Goal: Use online tool/utility: Utilize a website feature to perform a specific function

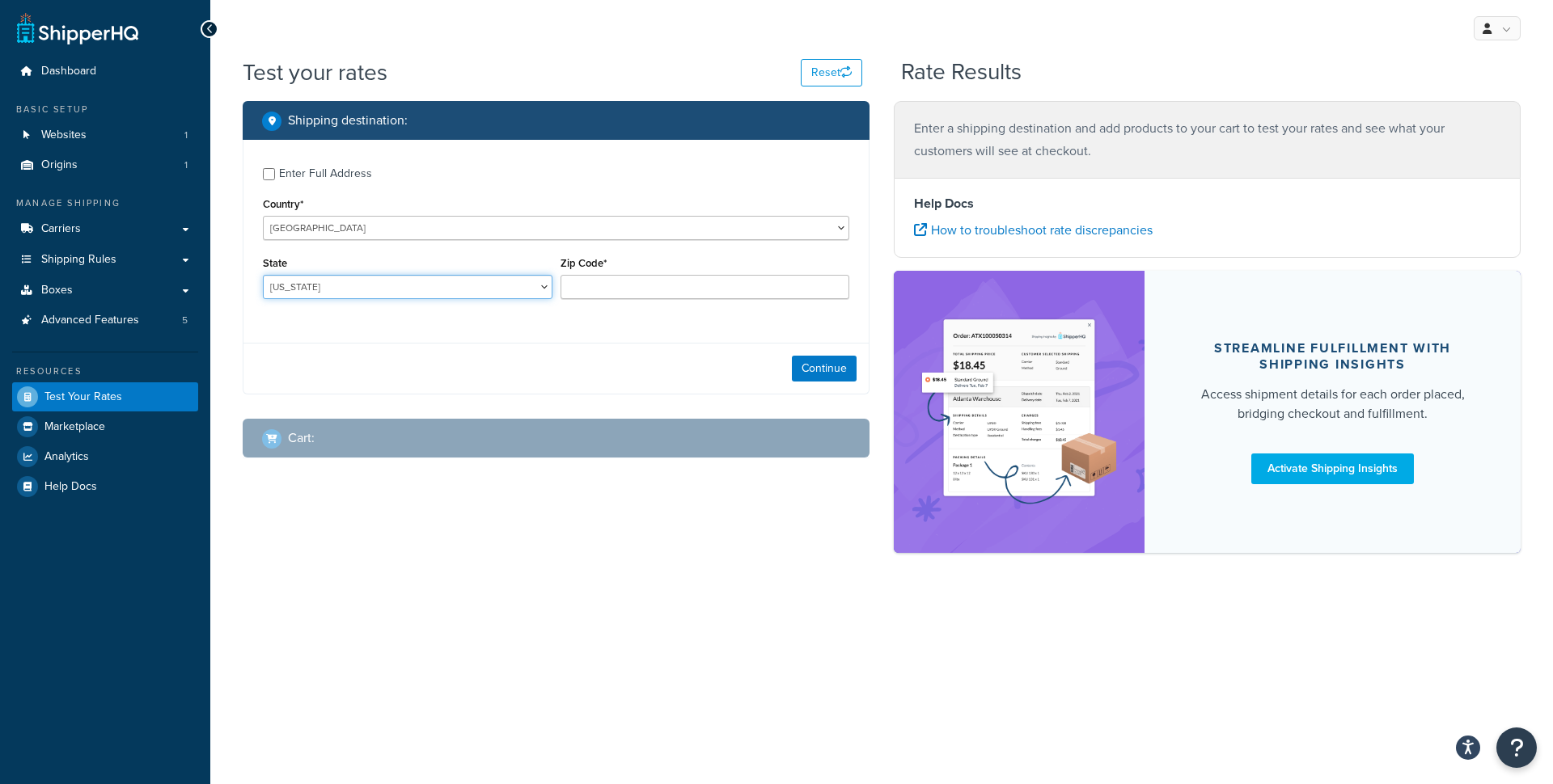
click at [263, 275] on select "[US_STATE] [US_STATE] [US_STATE] [US_STATE] [US_STATE] Armed Forces Americas Ar…" at bounding box center [407, 287] width 289 height 24
select select "CA"
click at [583, 297] on input "Zip Code*" at bounding box center [705, 287] width 289 height 24
type input "90807"
click at [817, 367] on button "Continue" at bounding box center [824, 368] width 64 height 26
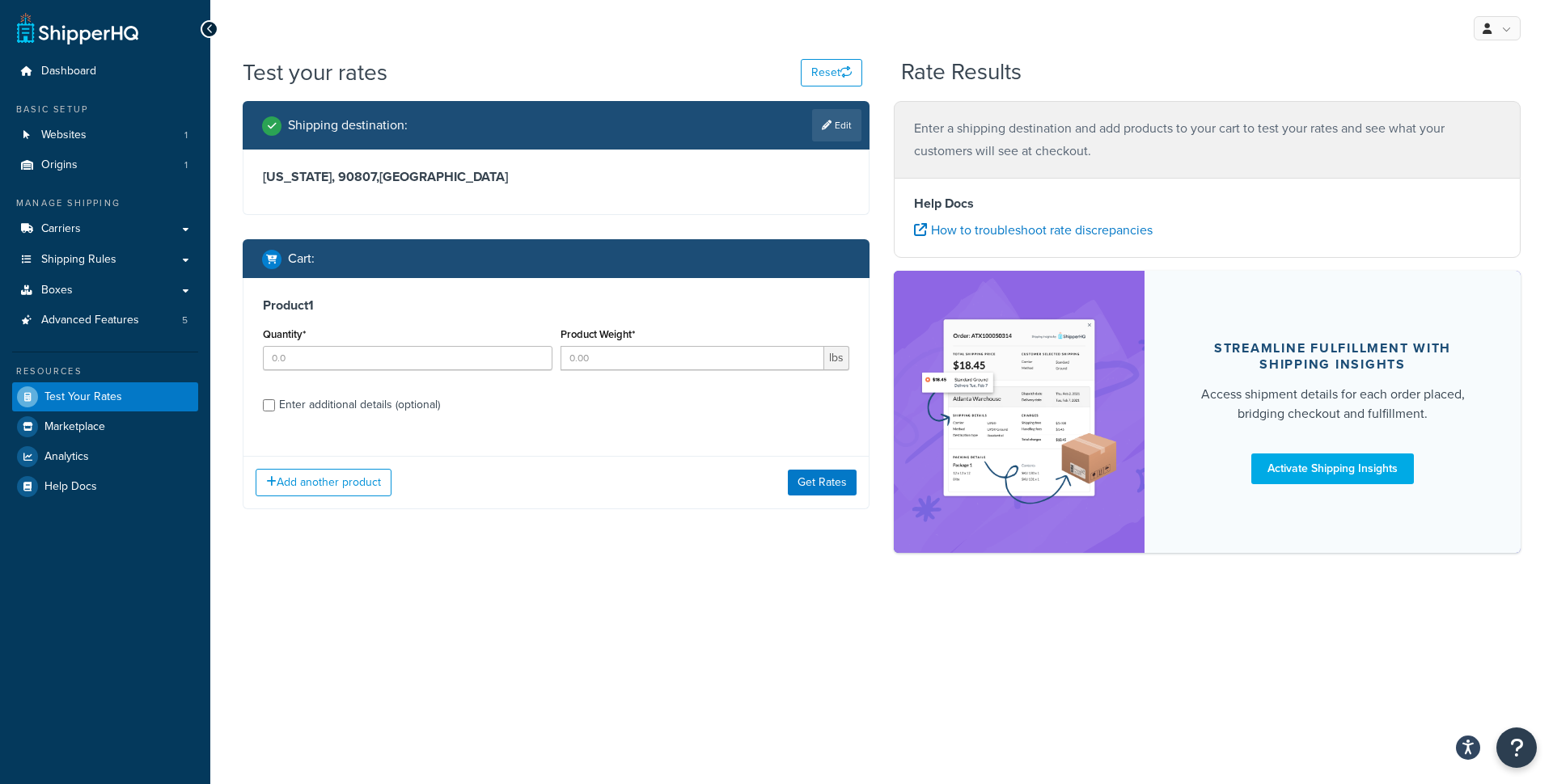
click at [377, 405] on div "Enter additional details (optional)" at bounding box center [359, 404] width 161 height 22
click at [275, 405] on input "Enter additional details (optional)" at bounding box center [269, 405] width 12 height 12
checkbox input "true"
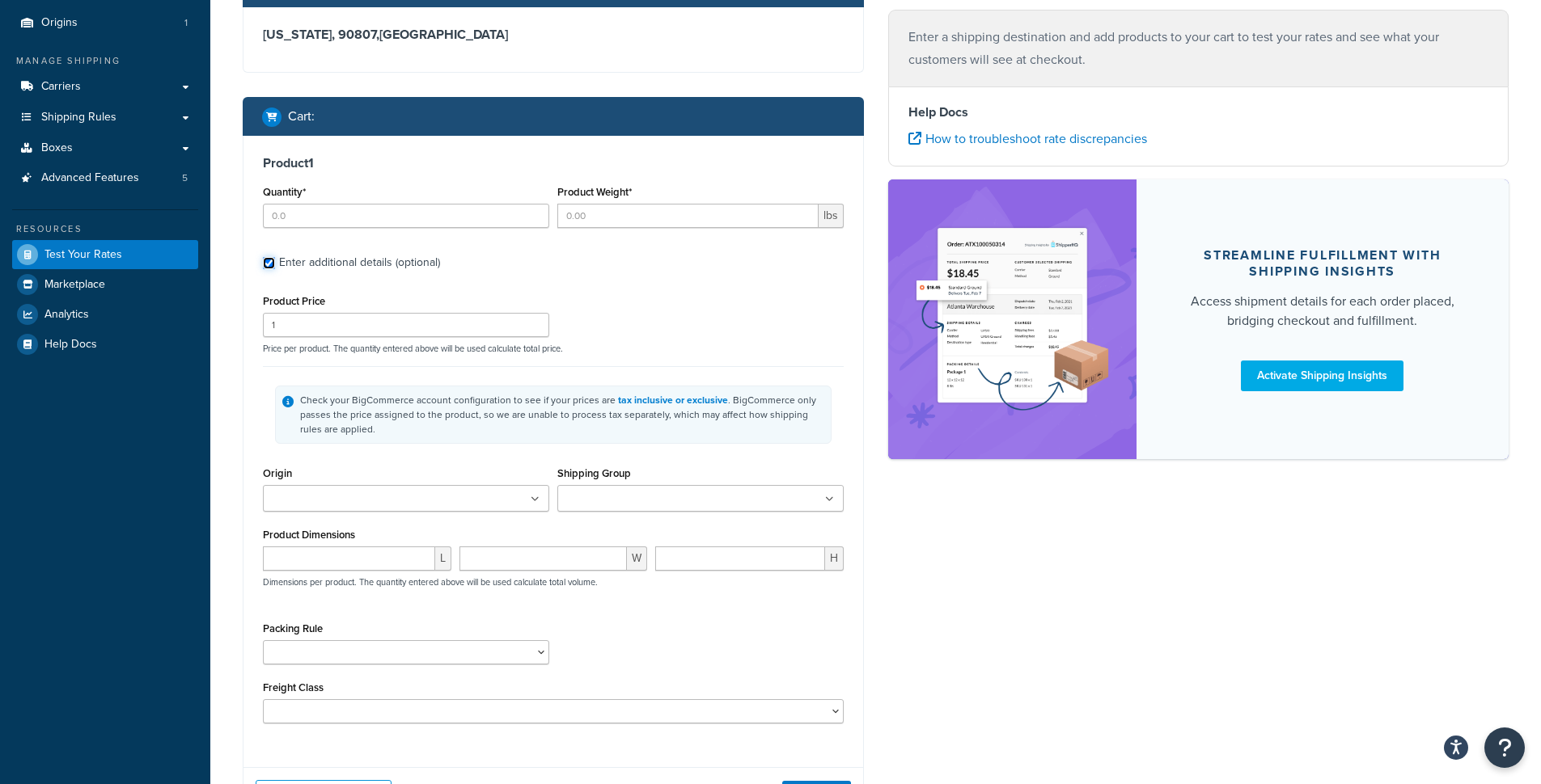
scroll to position [172, 0]
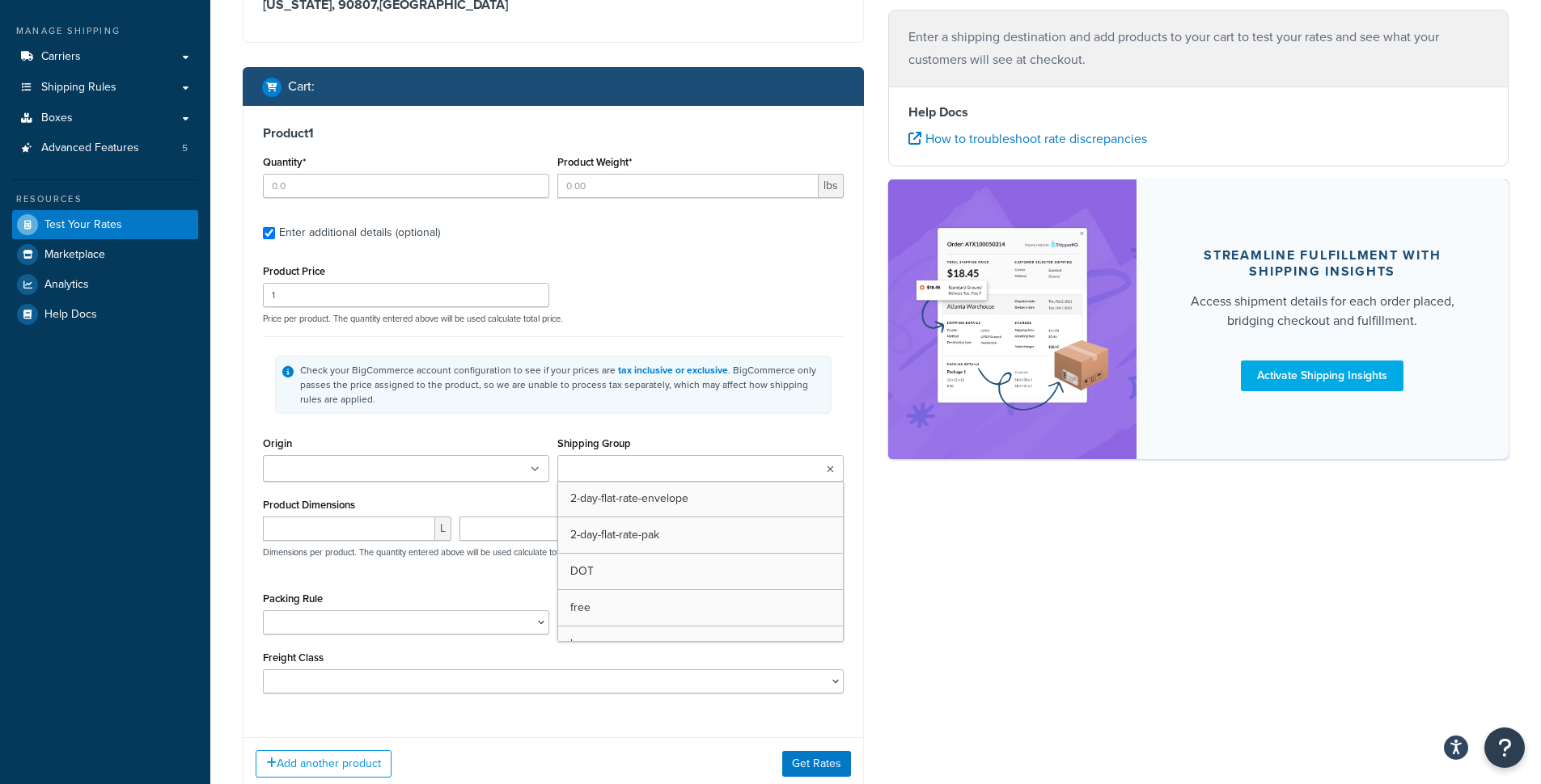
click at [632, 464] on input "Shipping Group" at bounding box center [634, 470] width 144 height 18
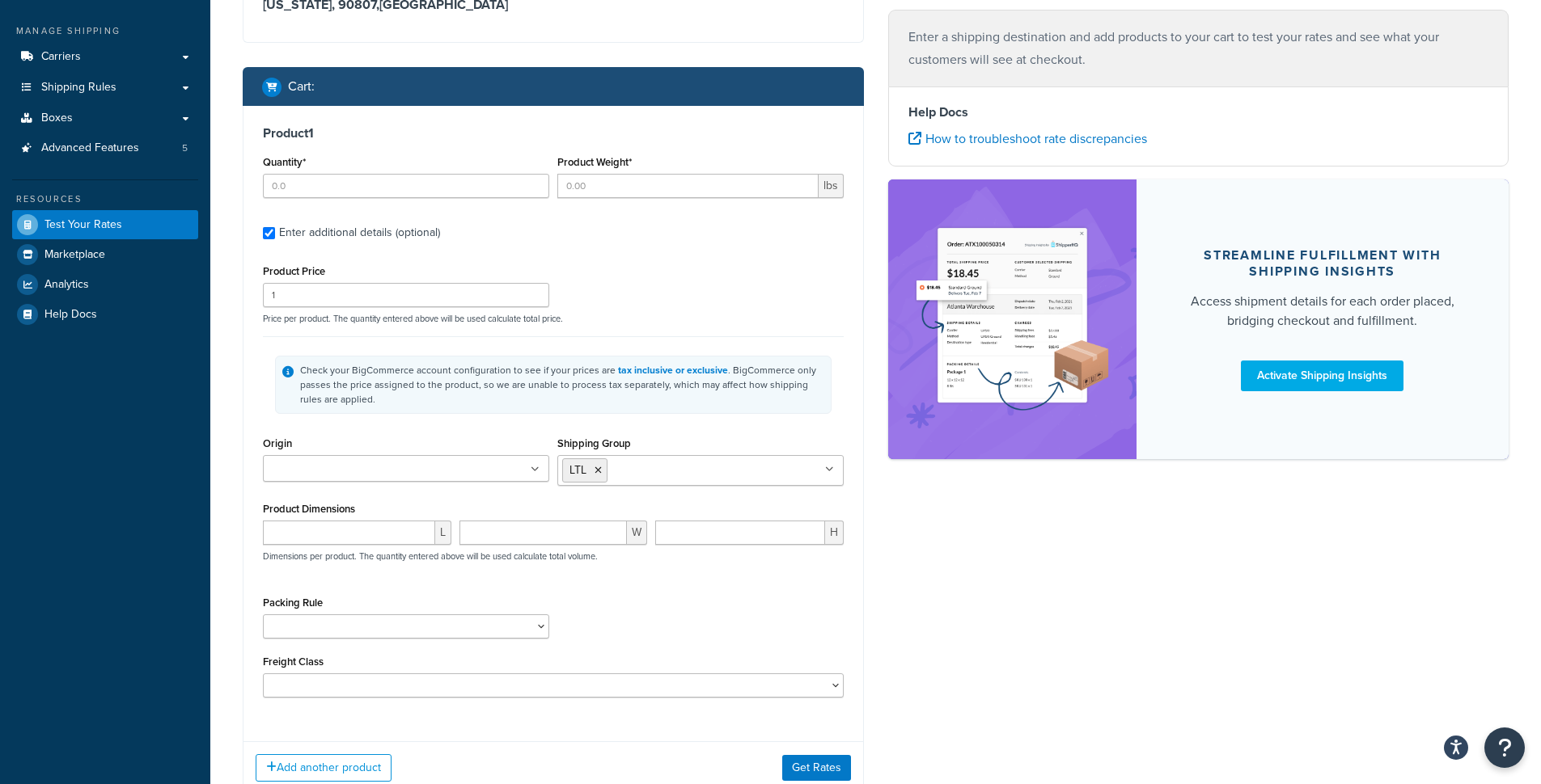
click at [699, 402] on div "Check your BigCommerce account configuration to see if your prices are tax incl…" at bounding box center [562, 385] width 524 height 44
click at [391, 475] on input "Origin" at bounding box center [339, 470] width 144 height 18
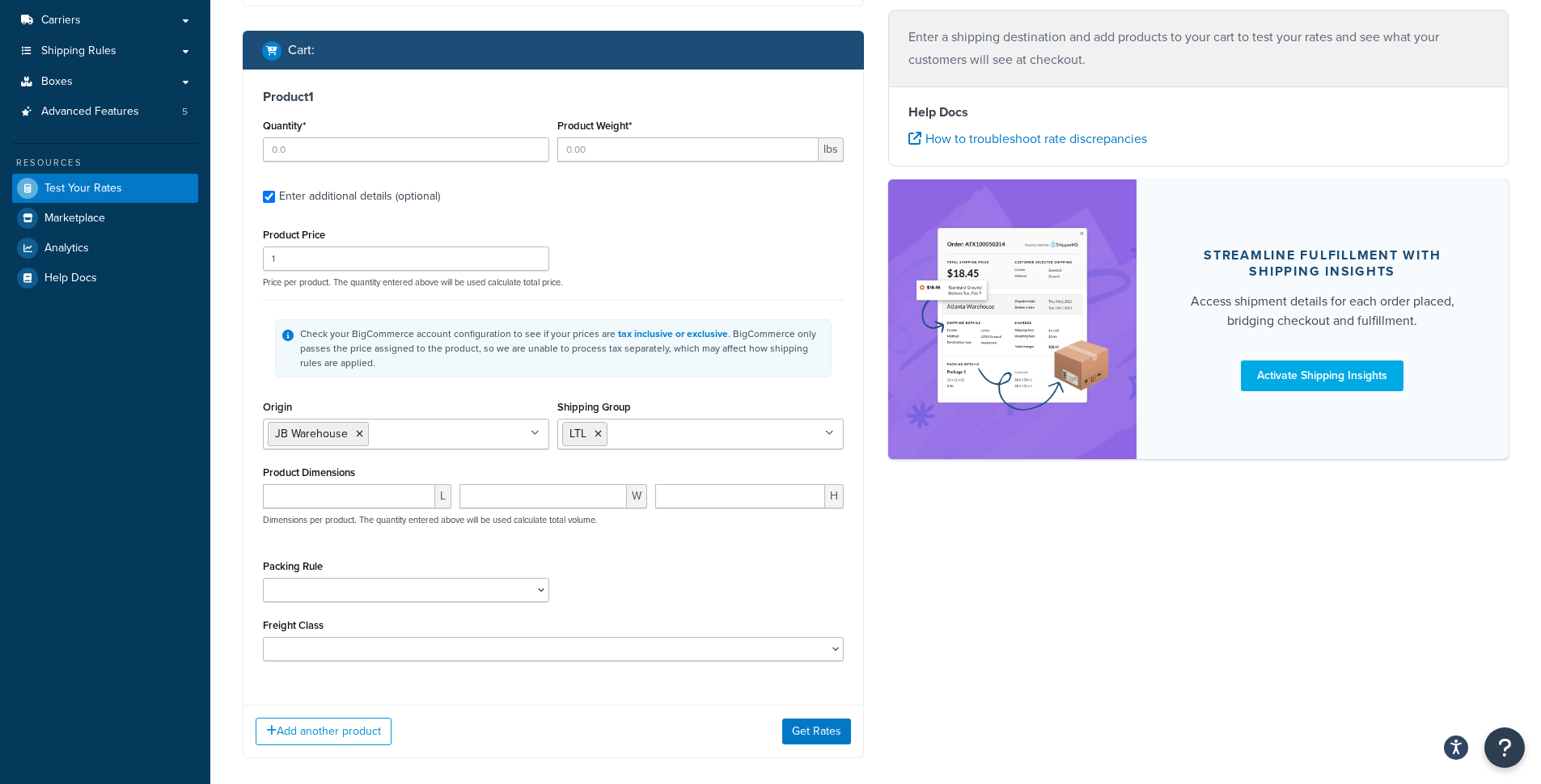
scroll to position [242, 0]
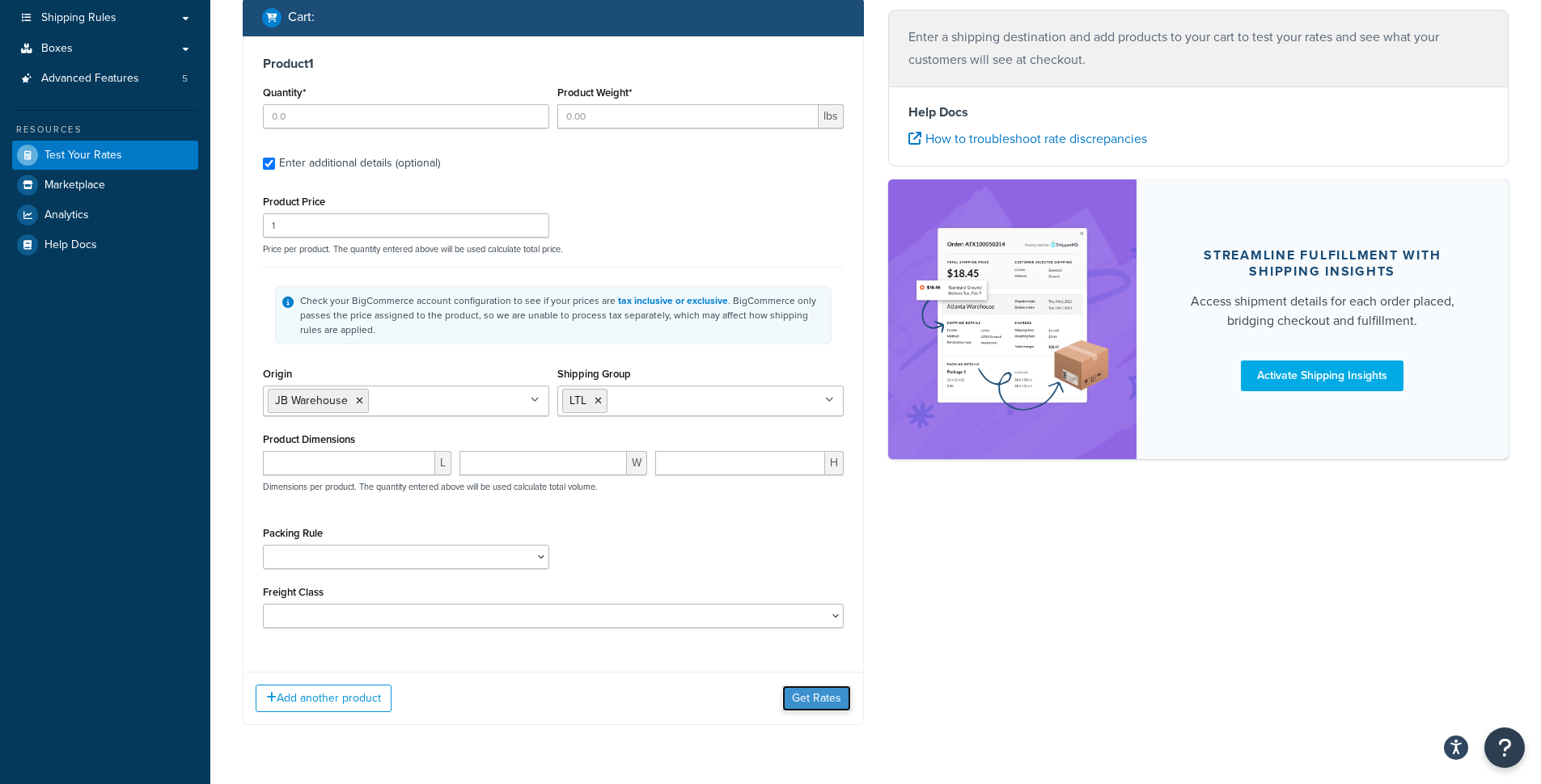
click at [829, 702] on button "Get Rates" at bounding box center [816, 698] width 68 height 26
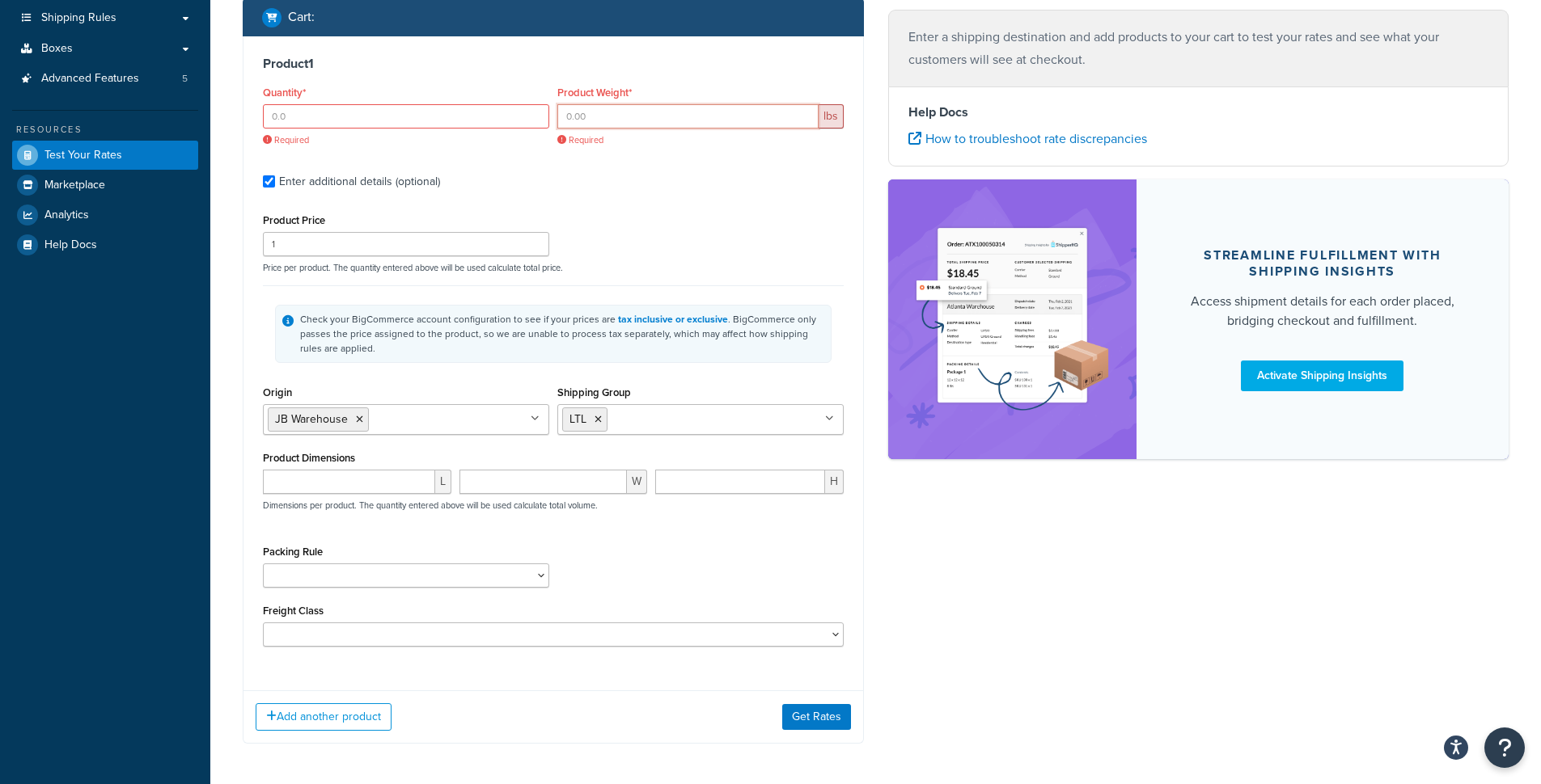
drag, startPoint x: 632, startPoint y: 113, endPoint x: 486, endPoint y: 113, distance: 146.0
click at [558, 113] on input "Product Weight*" at bounding box center [688, 116] width 262 height 24
type input "150"
click at [318, 121] on input "Quantity*" at bounding box center [405, 116] width 286 height 24
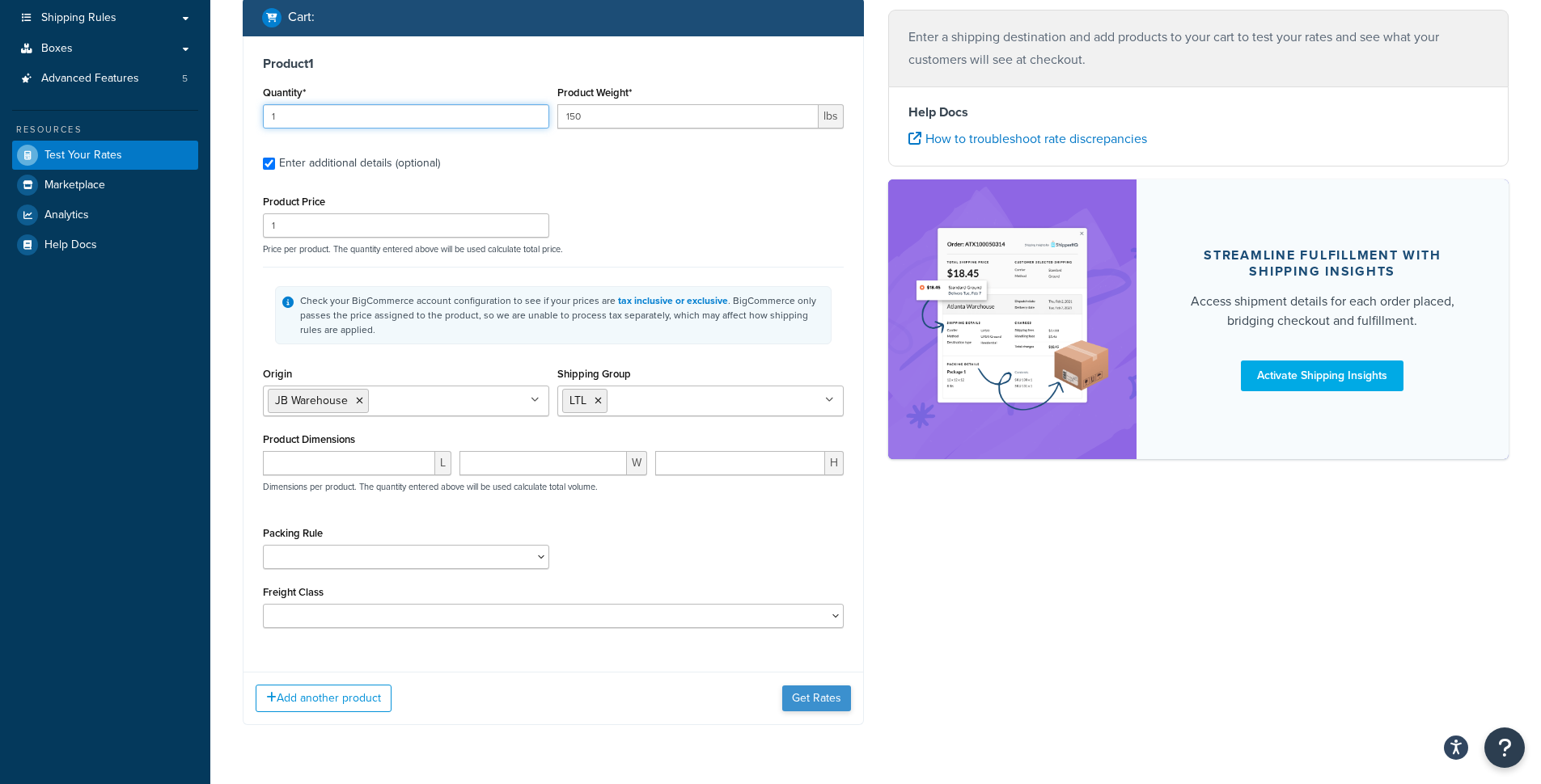
type input "1"
click at [804, 708] on button "Get Rates" at bounding box center [816, 698] width 68 height 26
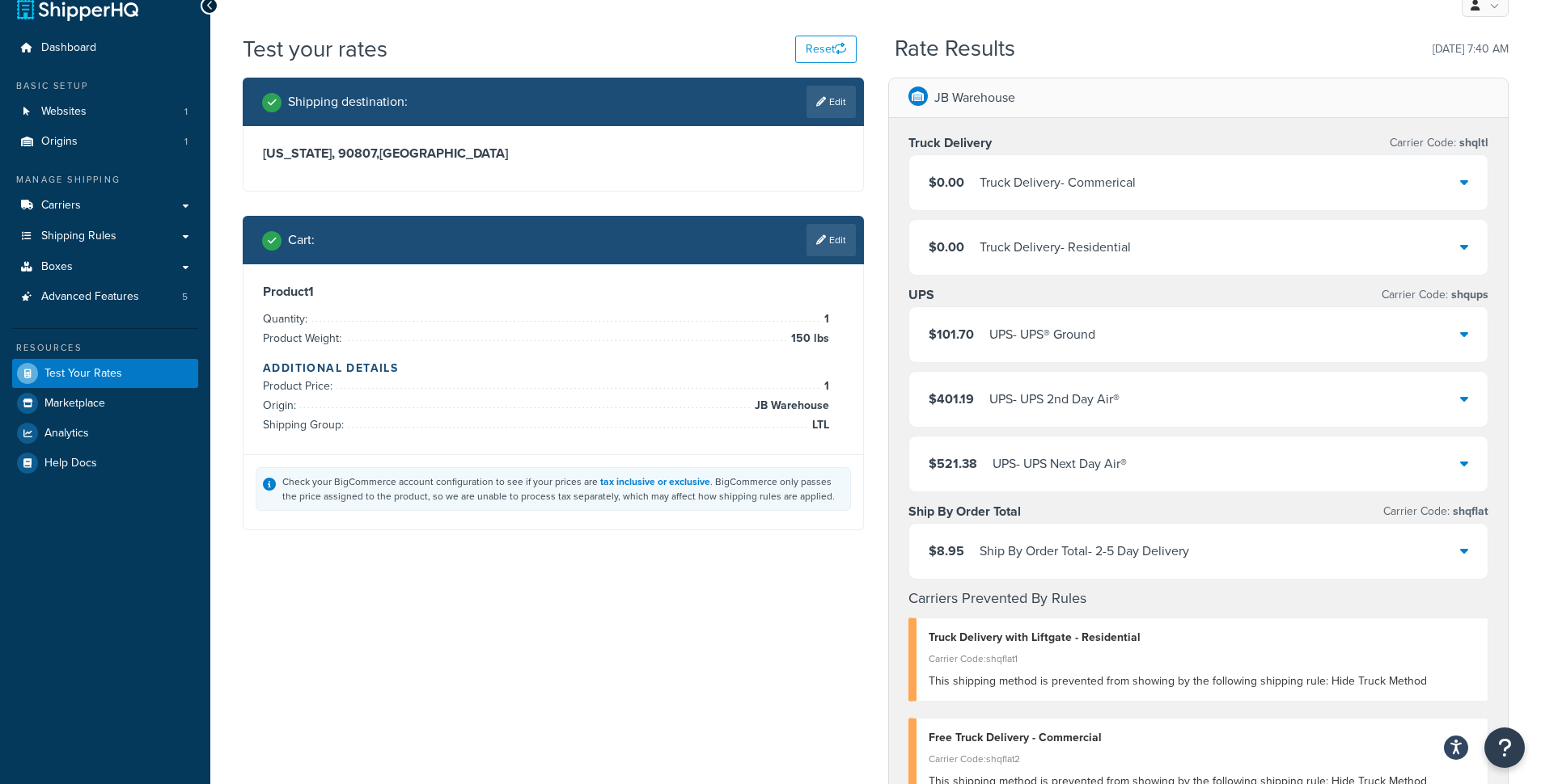
scroll to position [16, 0]
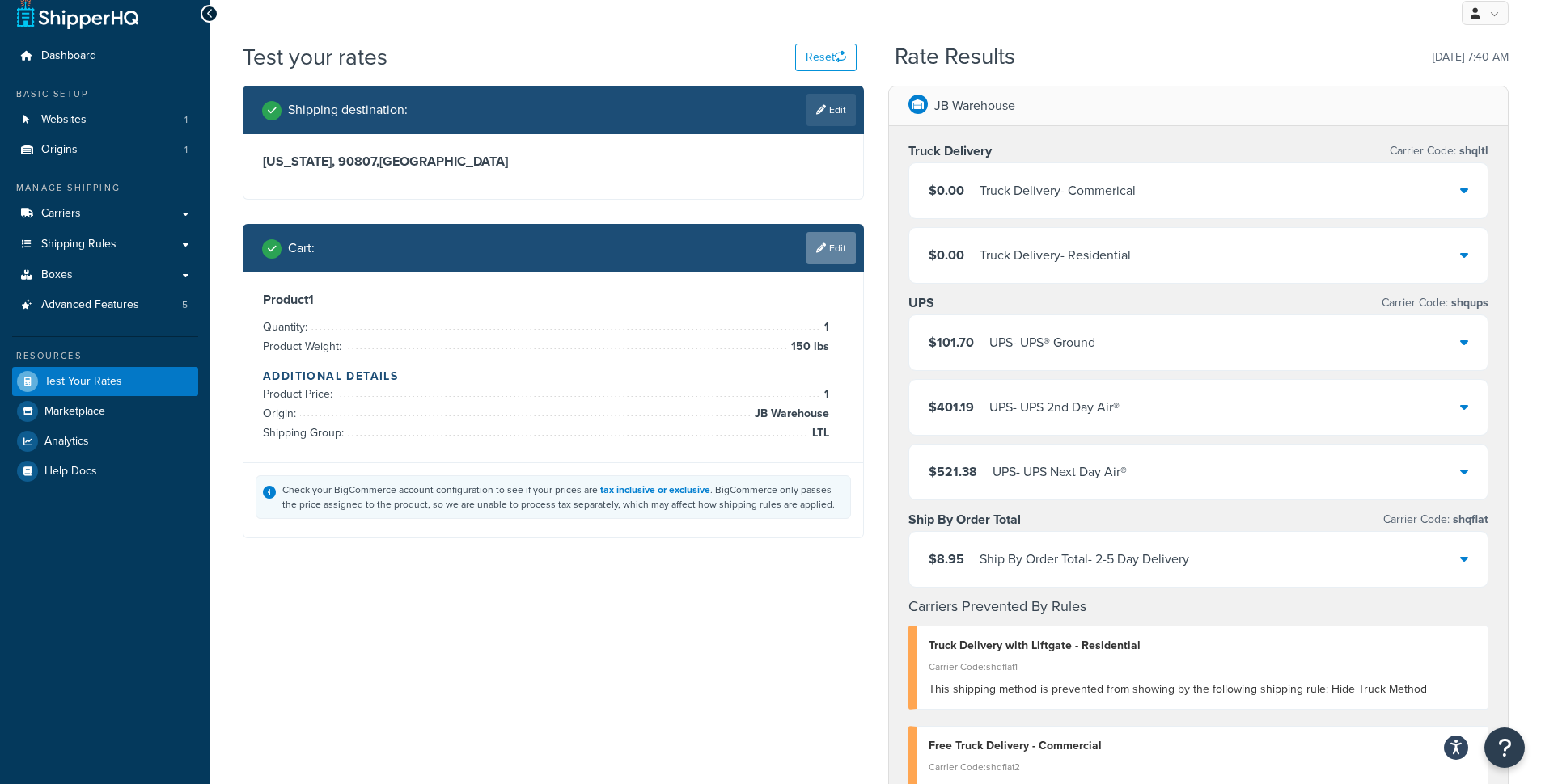
click at [829, 257] on link "Edit" at bounding box center [831, 248] width 50 height 32
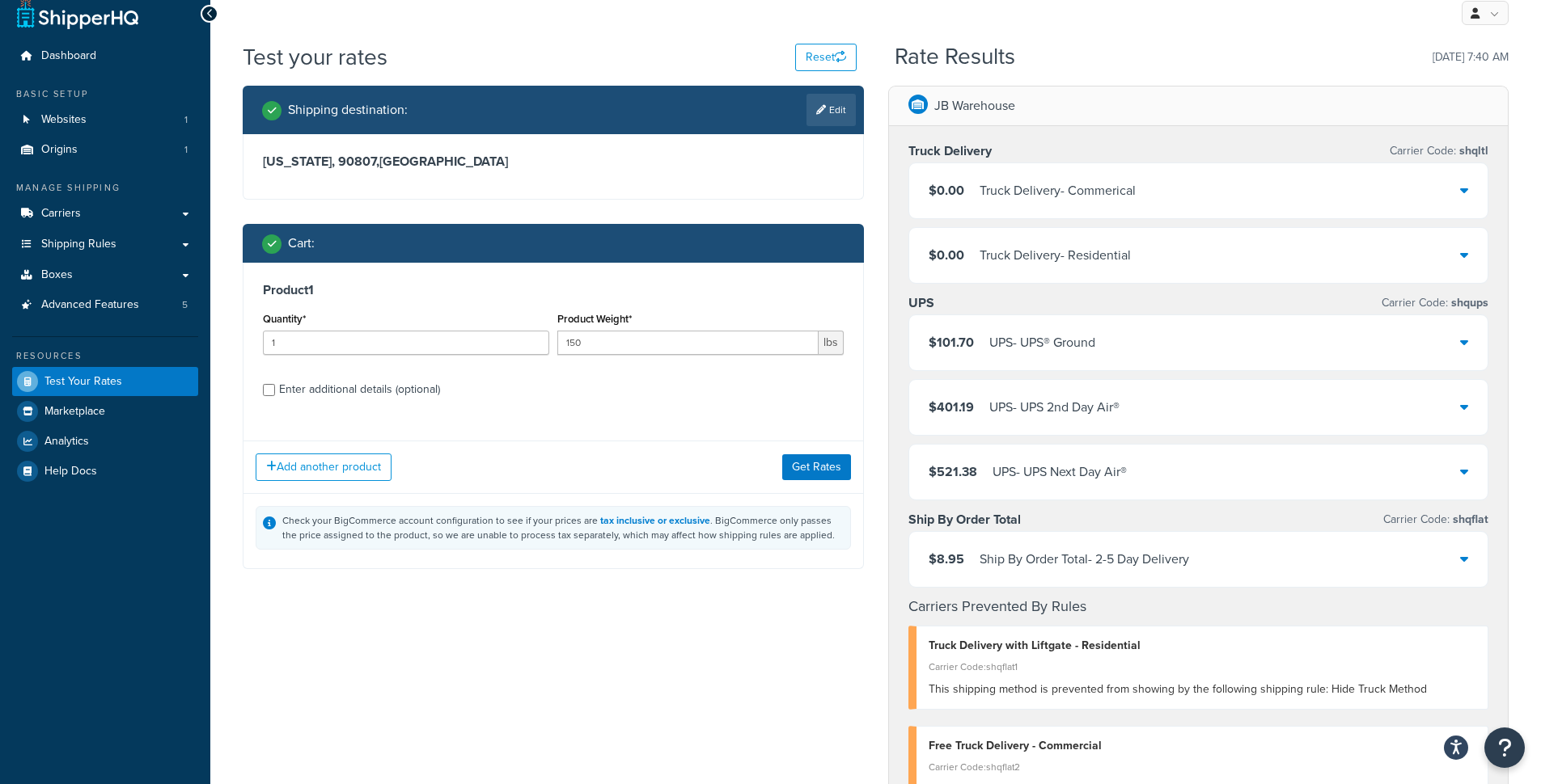
click at [386, 395] on div "Enter additional details (optional)" at bounding box center [359, 390] width 161 height 22
click at [275, 395] on input "Enter additional details (optional)" at bounding box center [269, 390] width 12 height 12
checkbox input "true"
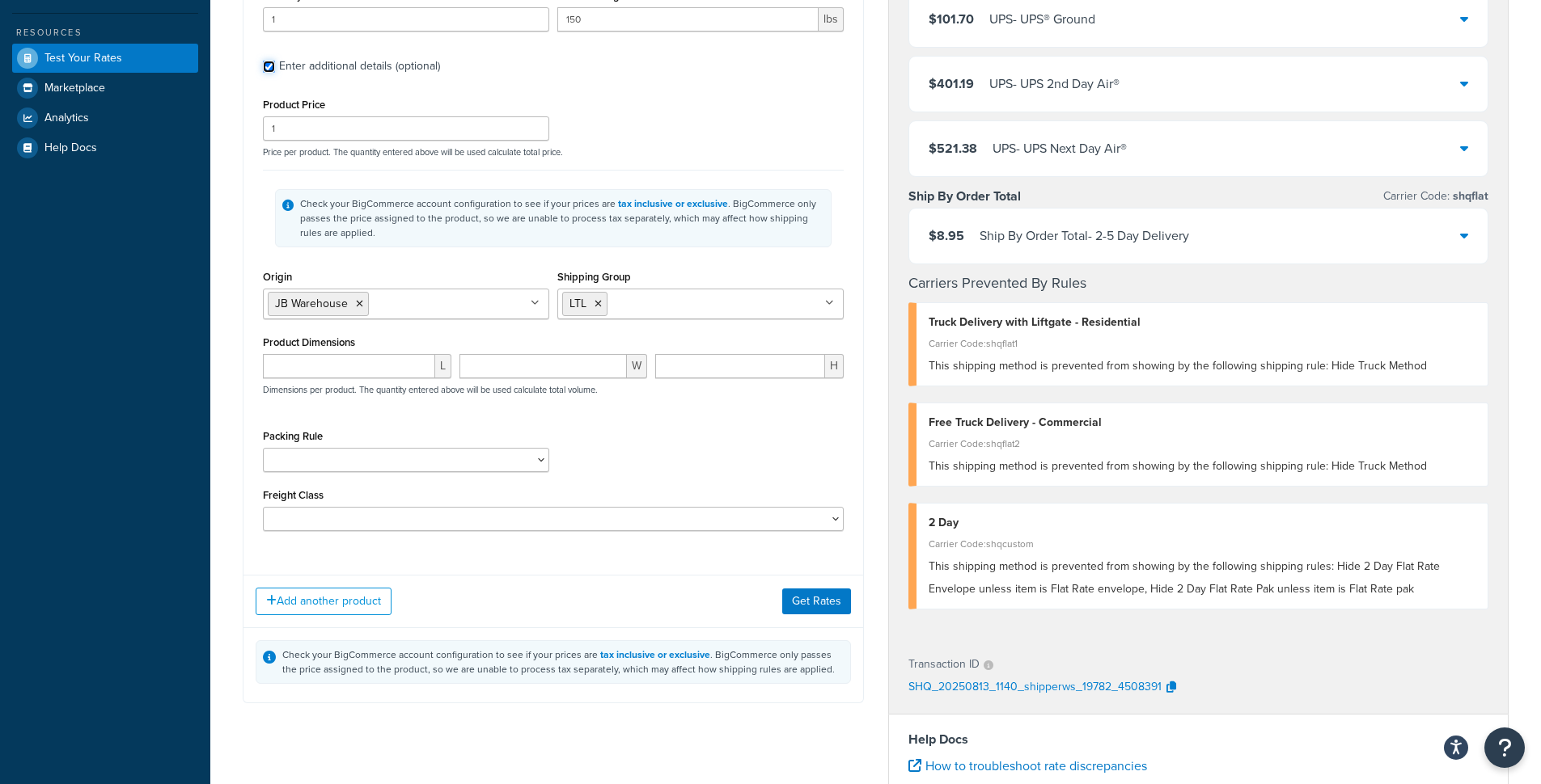
scroll to position [374, 0]
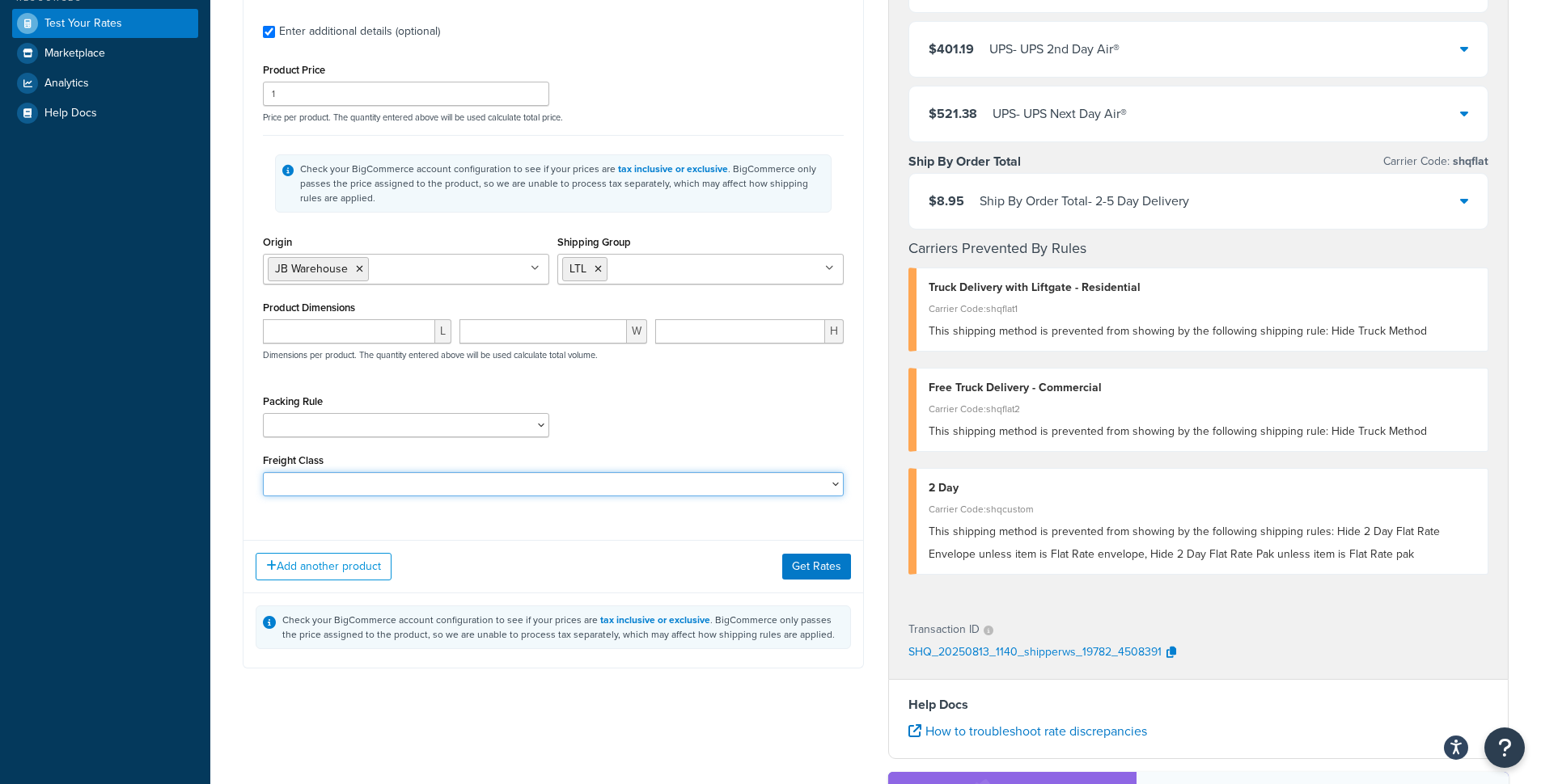
click at [263, 473] on select "50 55 60 65 70 77.5 85 92.5 100 110 125 150 175 200 250 300 400 500" at bounding box center [553, 484] width 581 height 24
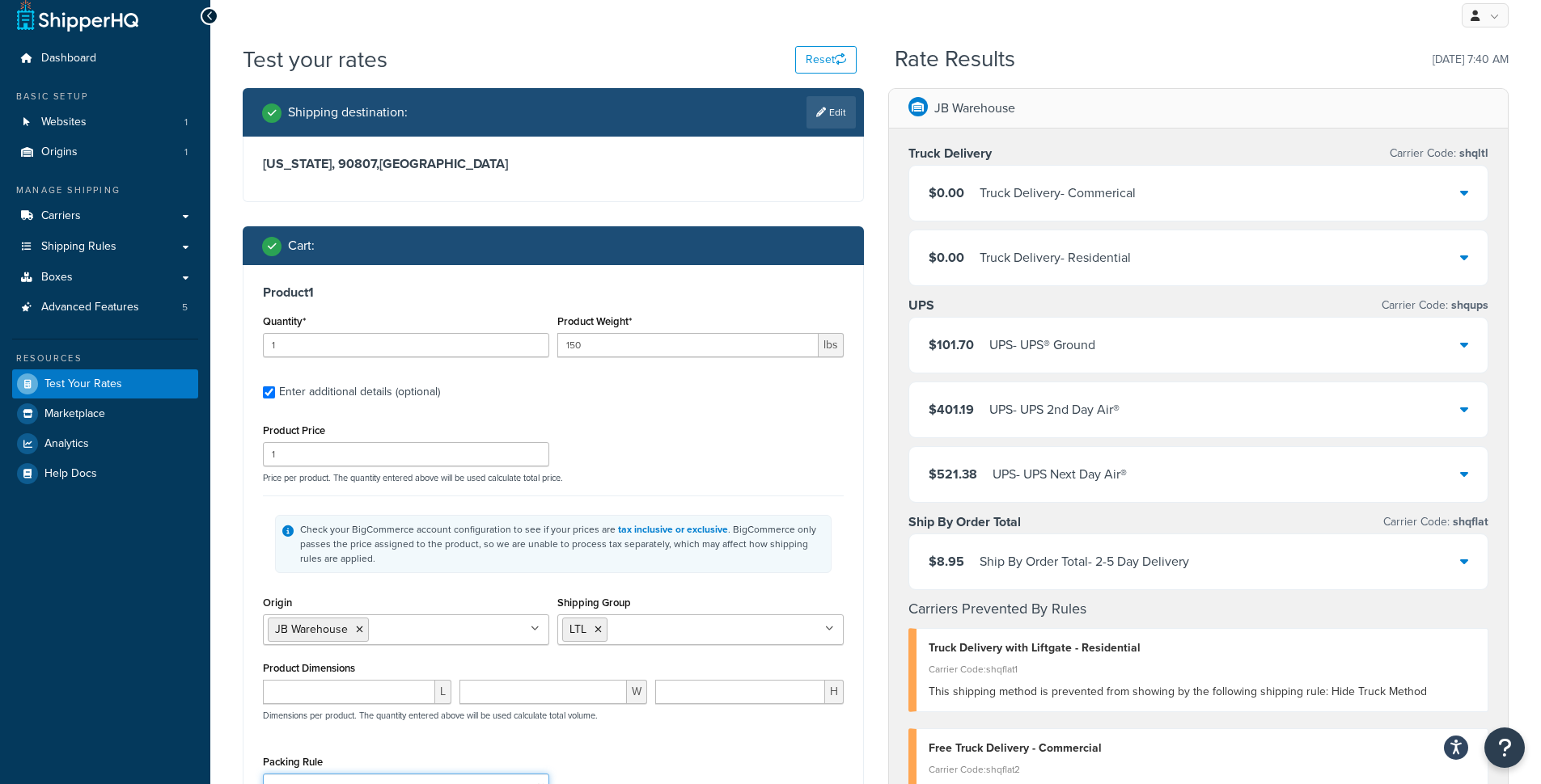
scroll to position [0, 0]
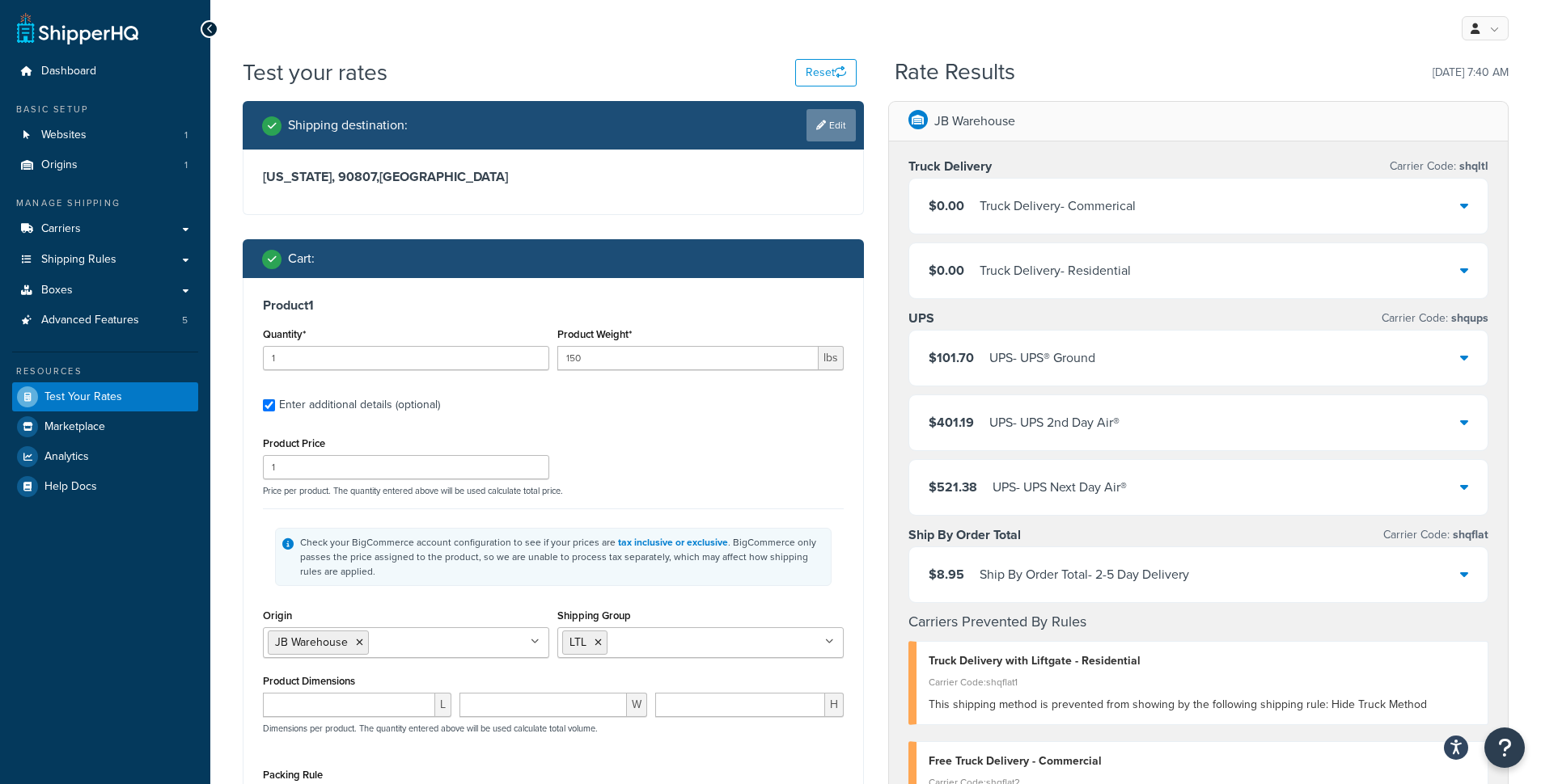
click at [829, 141] on link "Edit" at bounding box center [831, 125] width 50 height 32
select select "CA"
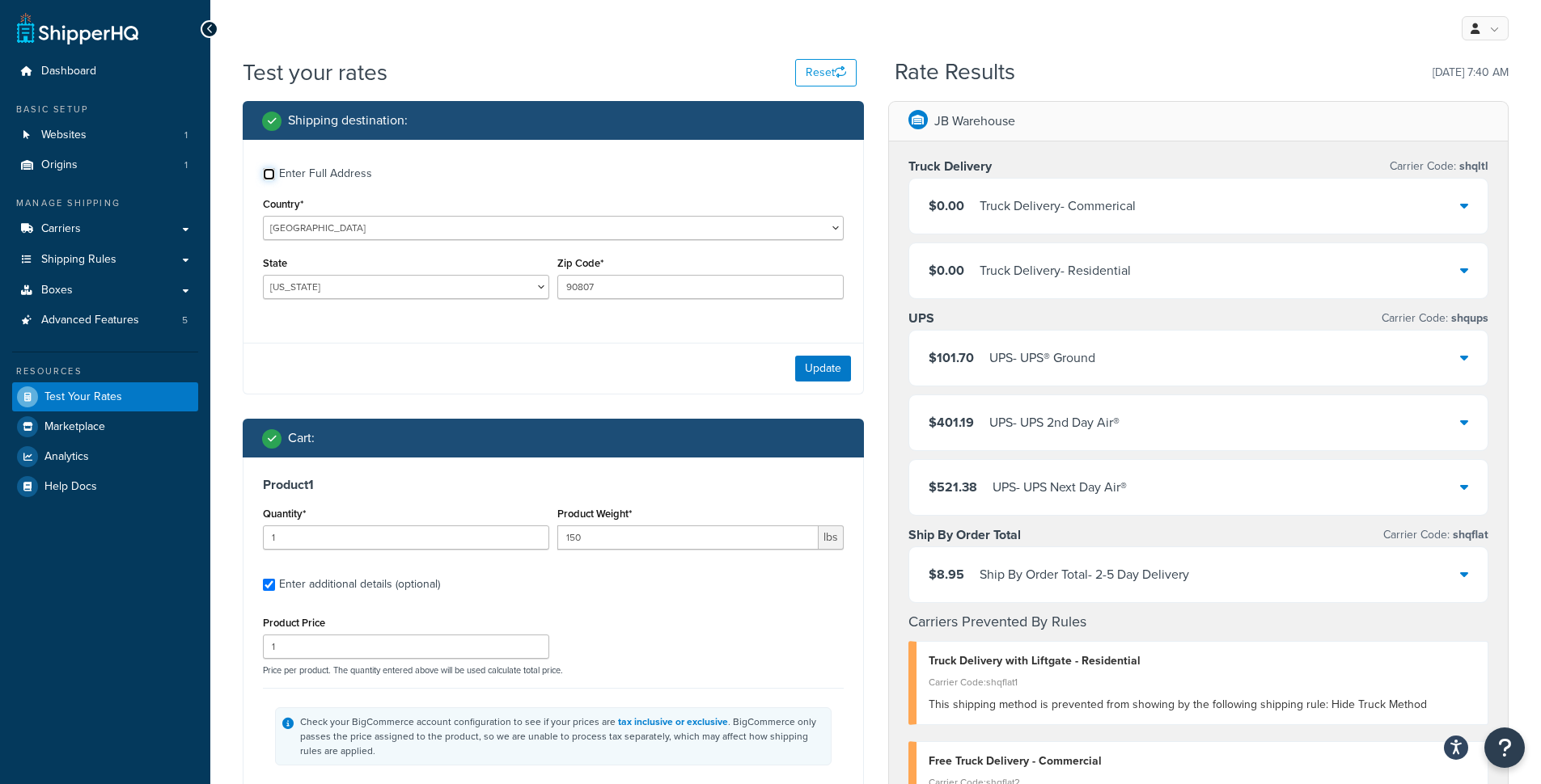
click at [269, 175] on input "Enter Full Address" at bounding box center [269, 174] width 12 height 12
checkbox input "true"
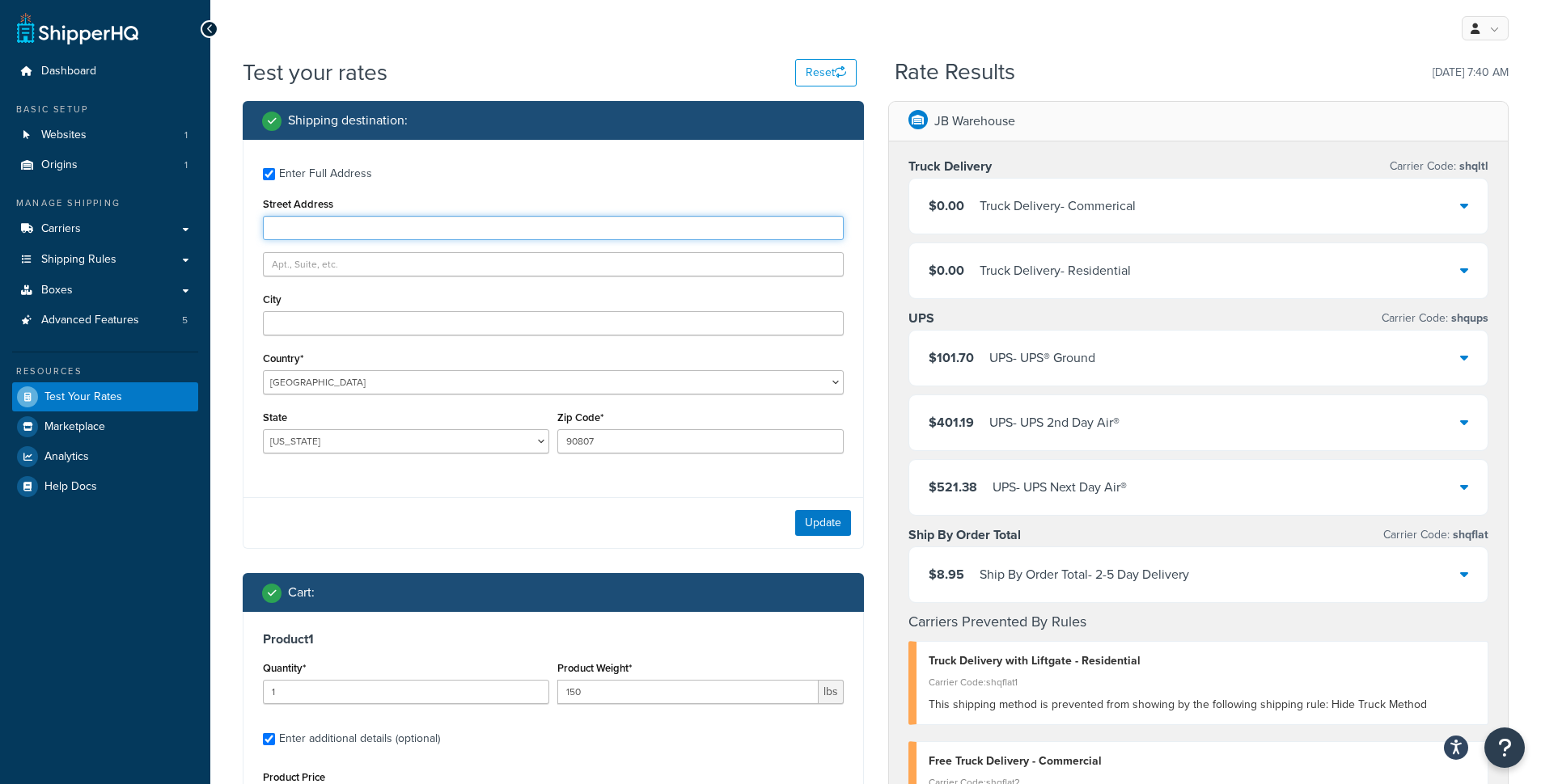
click at [314, 224] on input "Street Address" at bounding box center [553, 227] width 581 height 24
type input "[STREET_ADDRESS]"
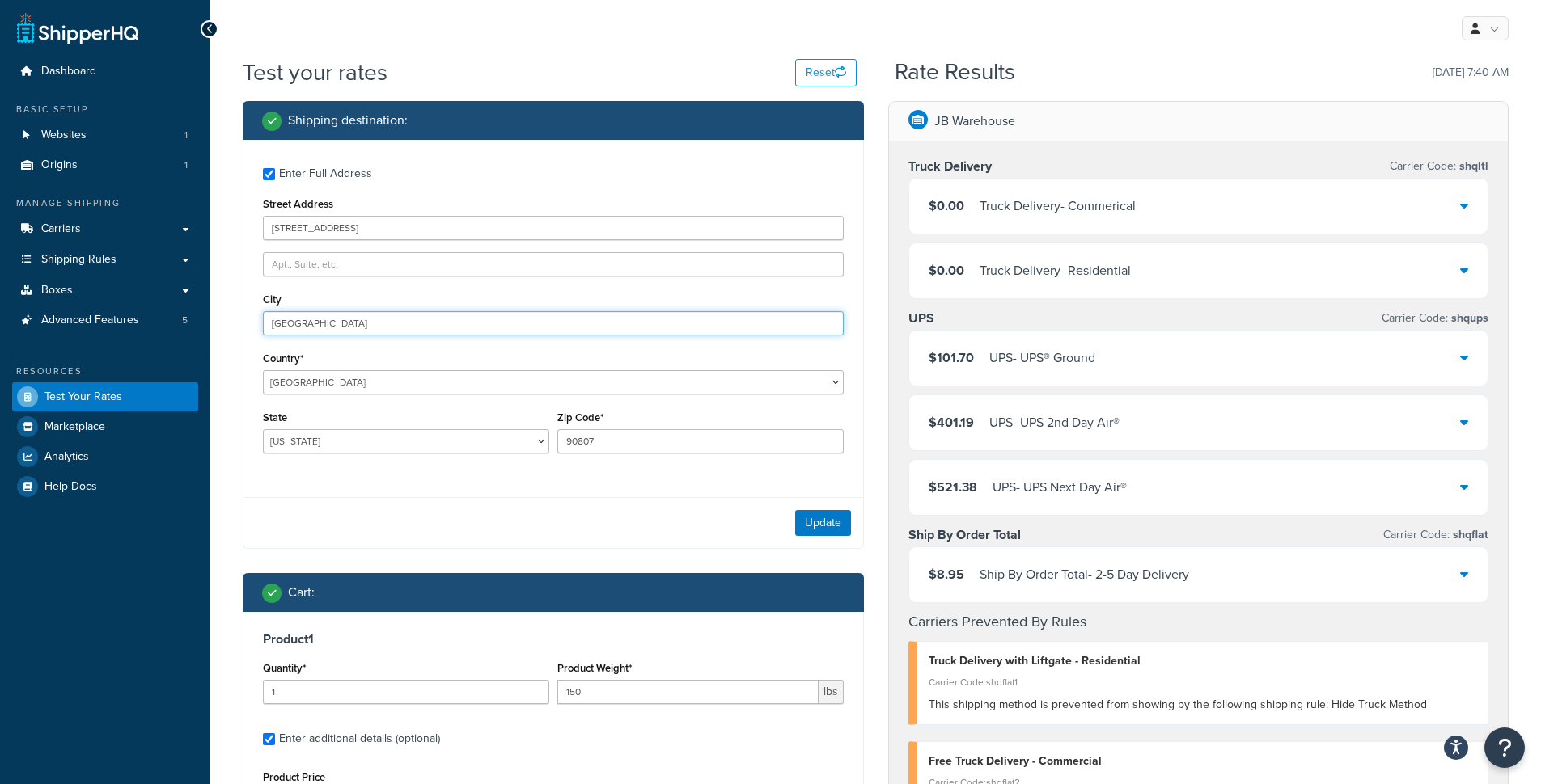
type input "[GEOGRAPHIC_DATA]"
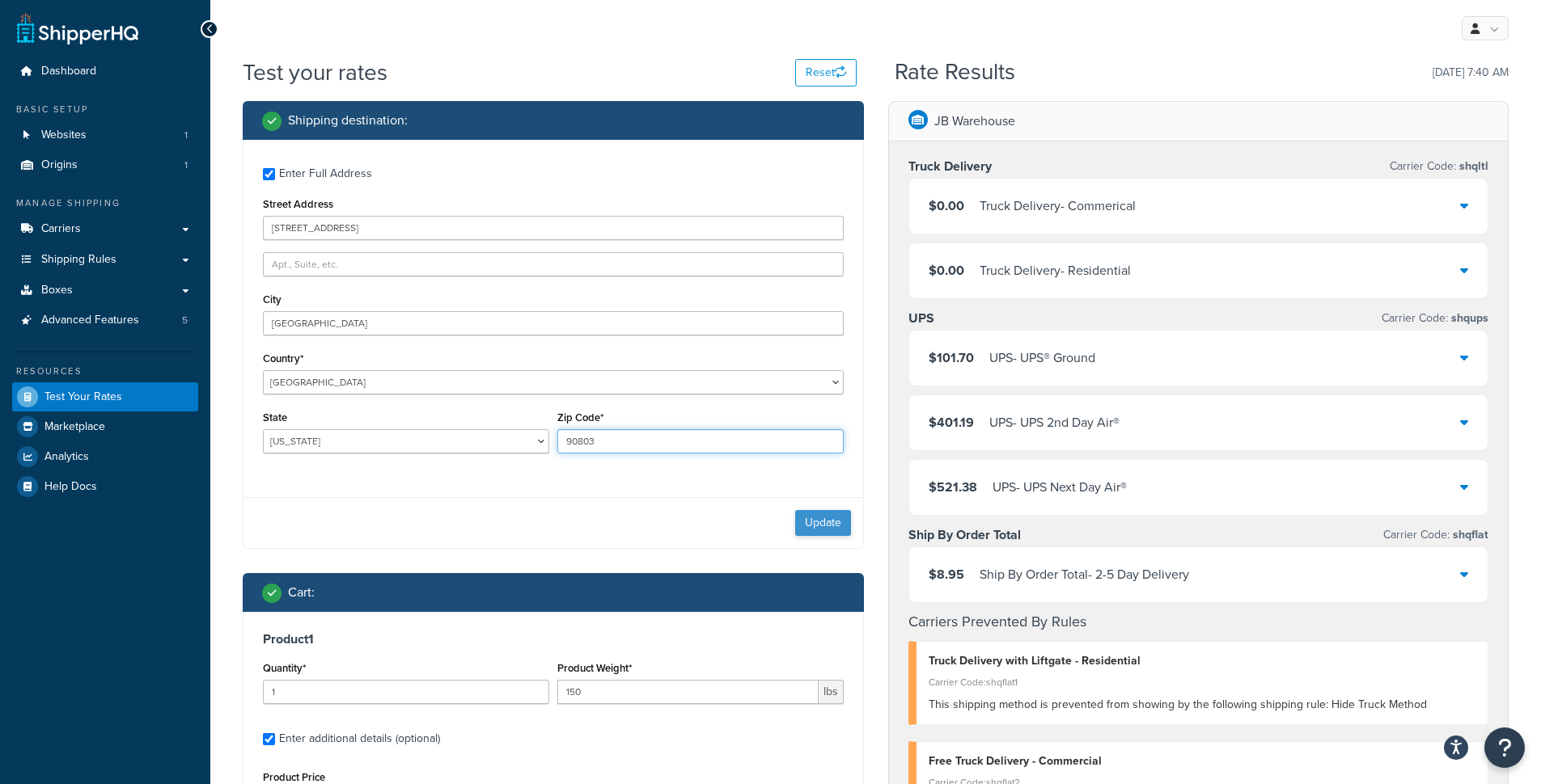
type input "90803"
click at [812, 531] on button "Update" at bounding box center [822, 523] width 56 height 26
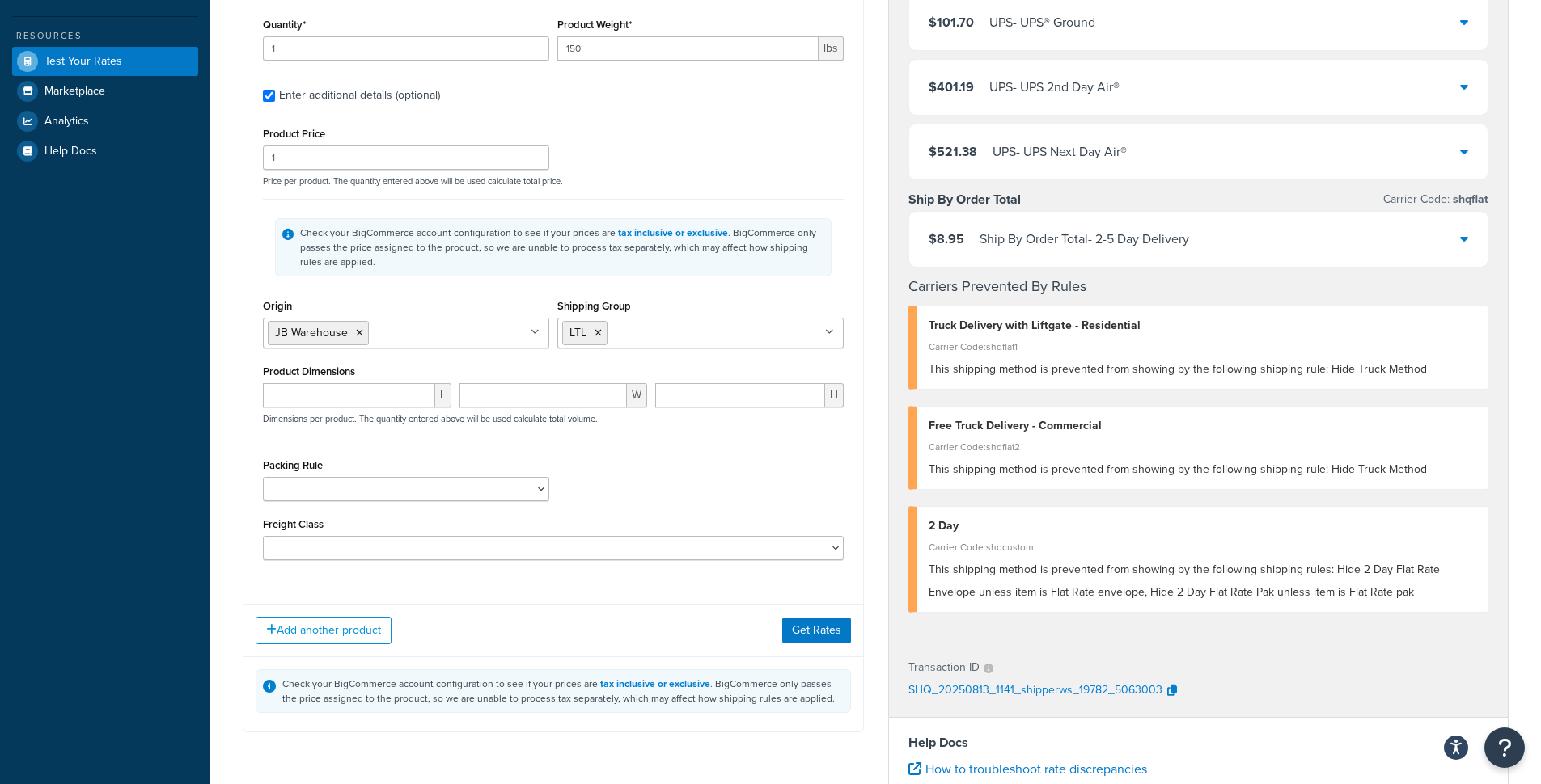
scroll to position [365, 0]
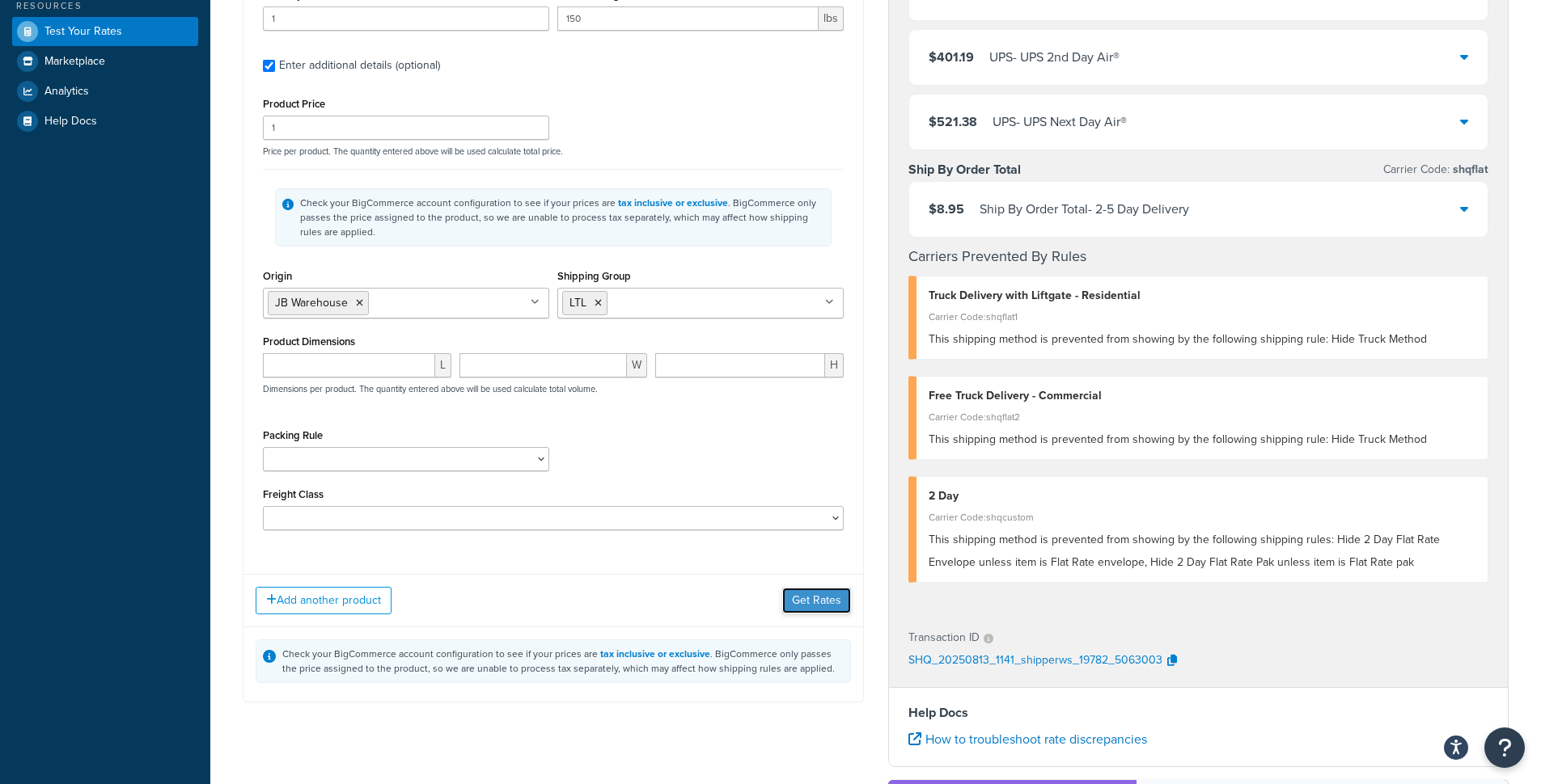
click at [808, 600] on button "Get Rates" at bounding box center [816, 600] width 68 height 26
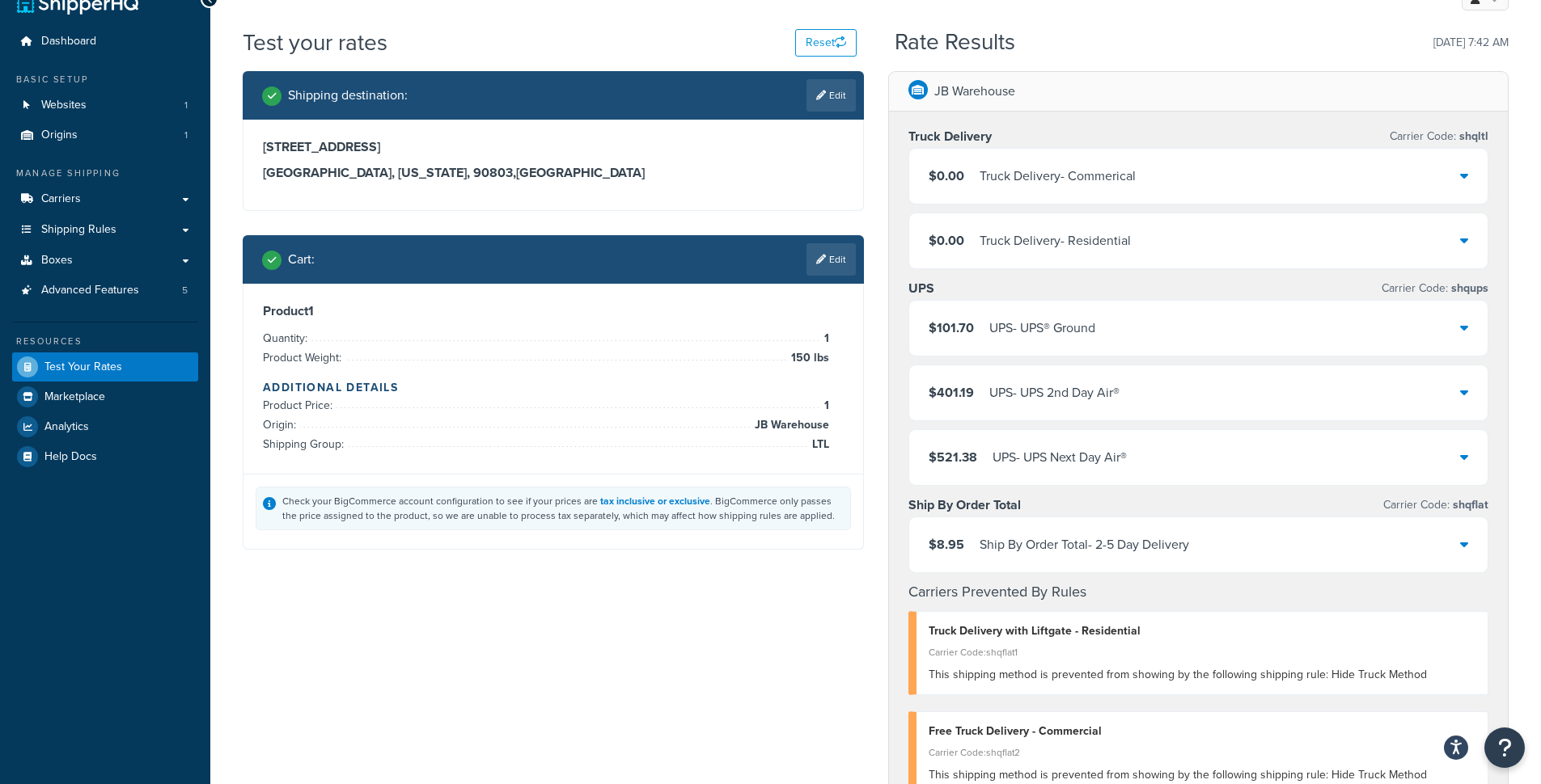
scroll to position [0, 0]
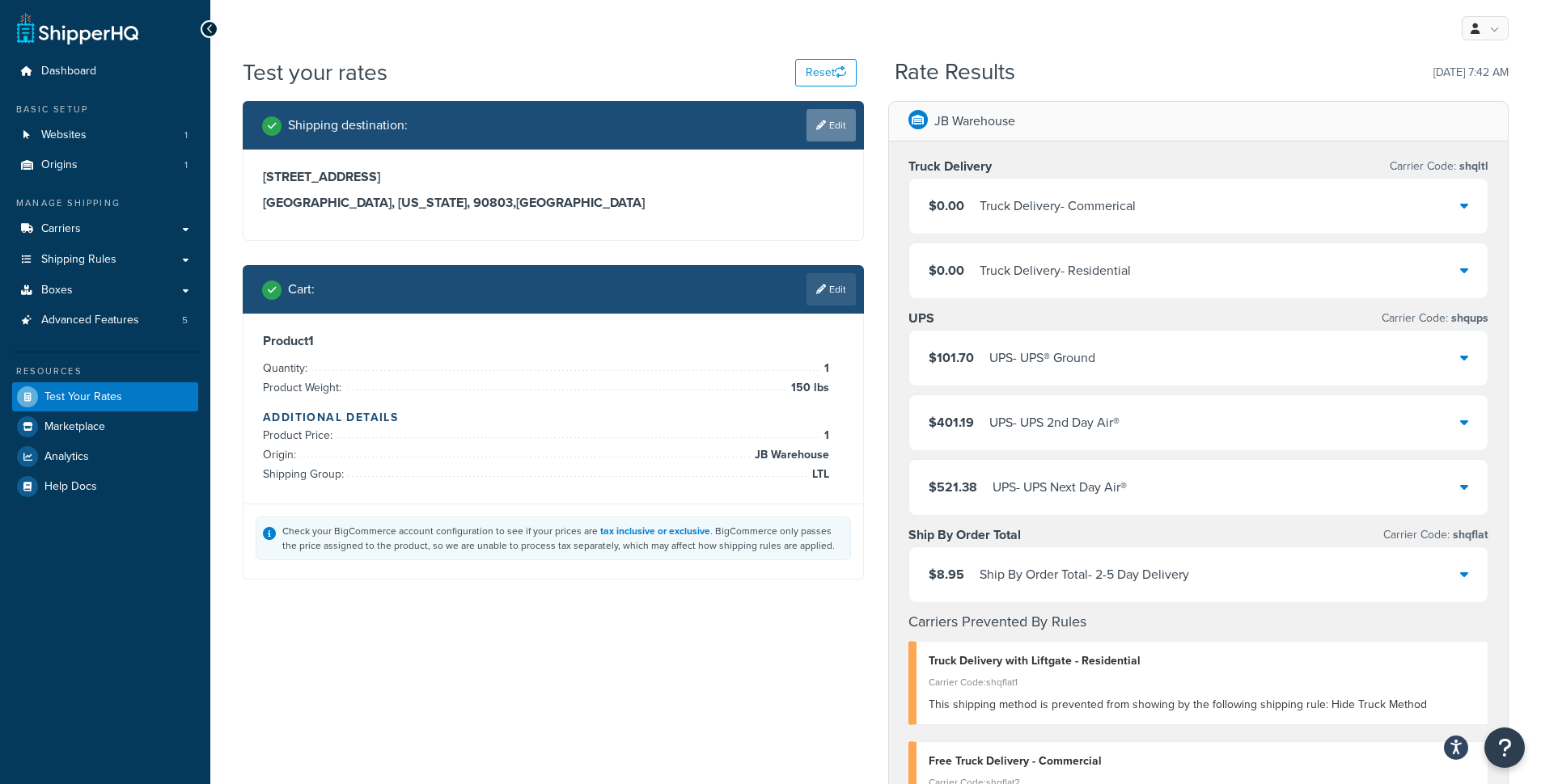
click at [836, 136] on link "Edit" at bounding box center [831, 125] width 50 height 32
select select "CA"
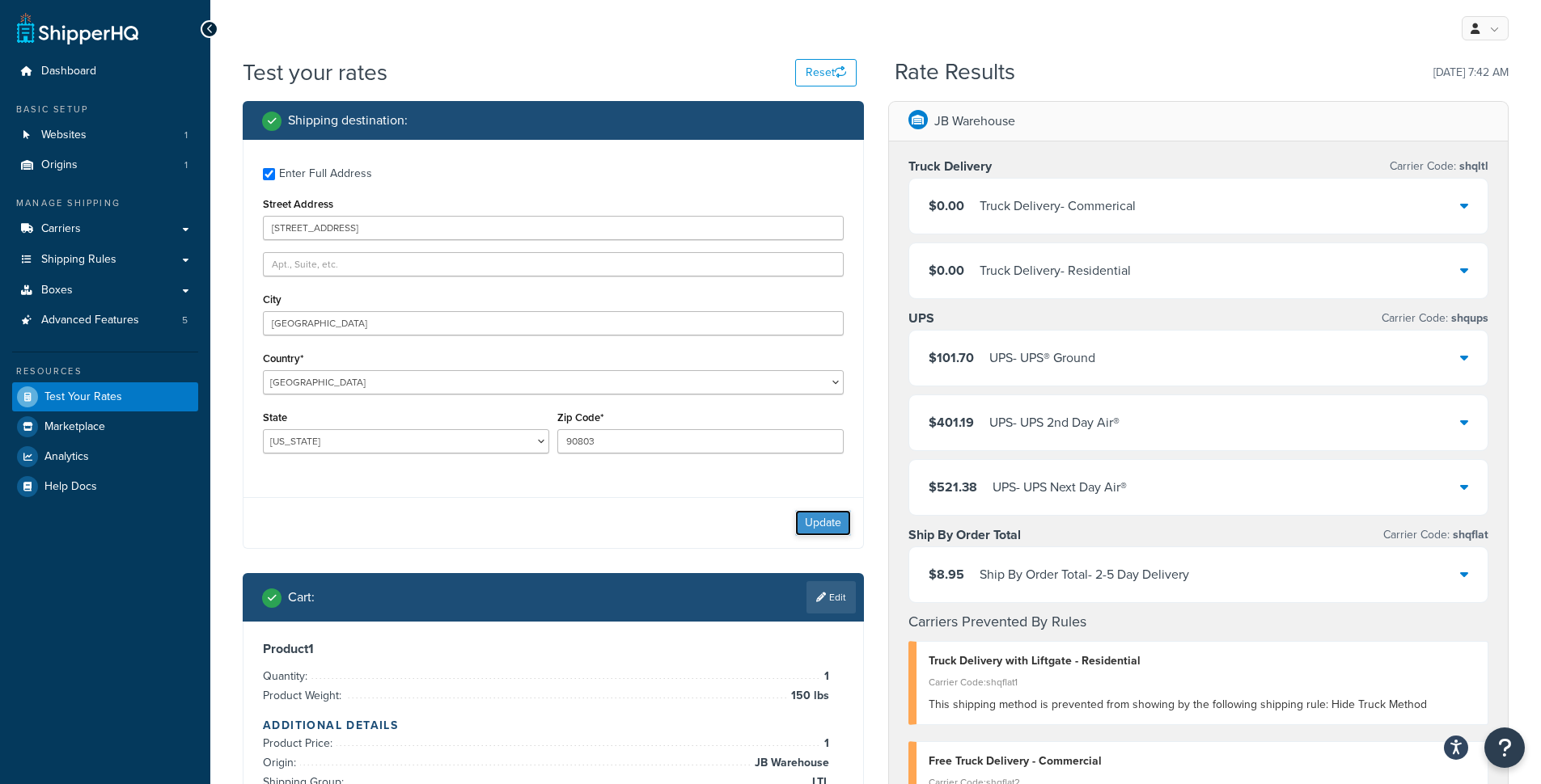
click at [830, 527] on button "Update" at bounding box center [822, 523] width 56 height 26
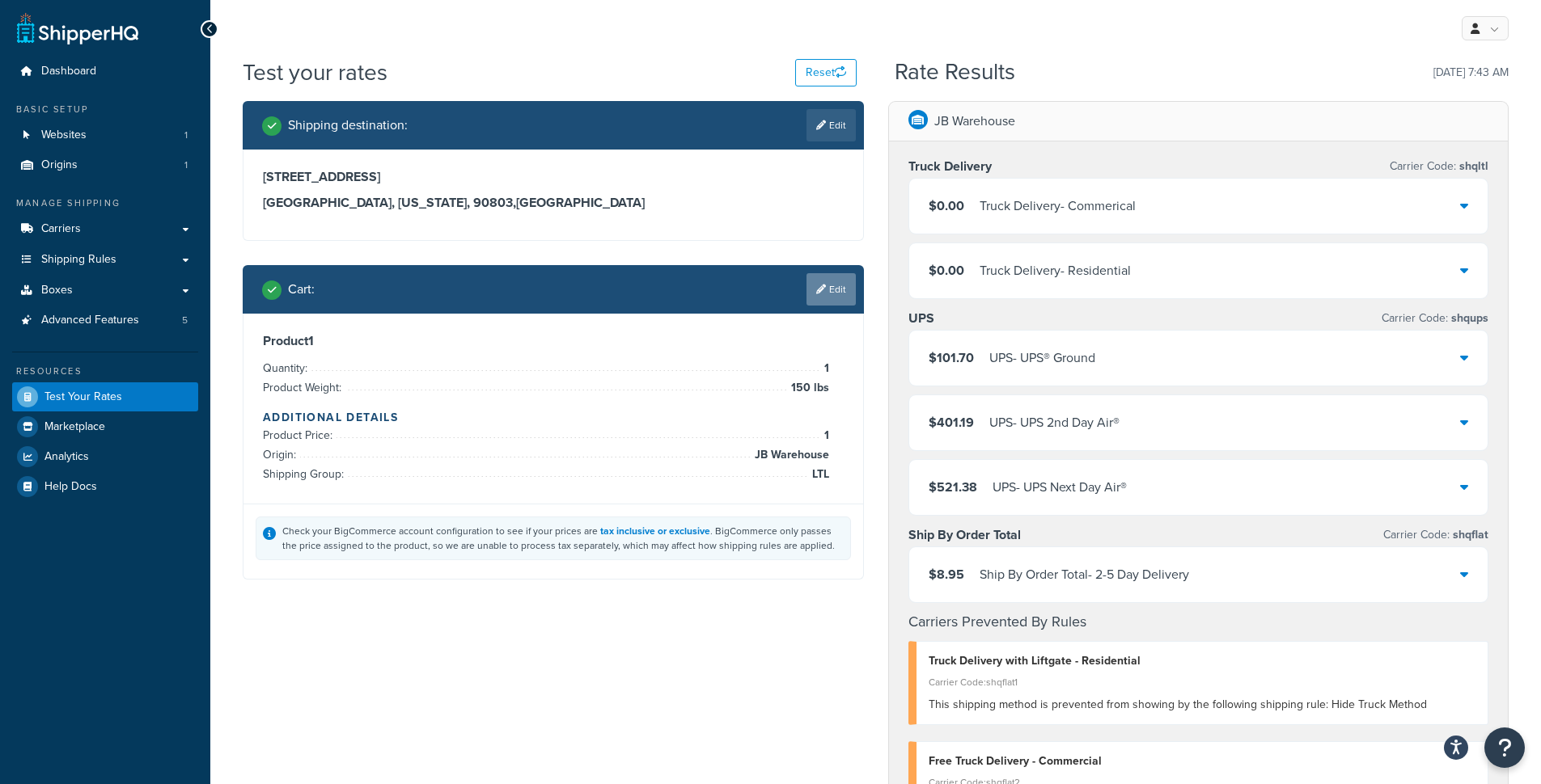
click at [840, 294] on link "Edit" at bounding box center [831, 289] width 50 height 32
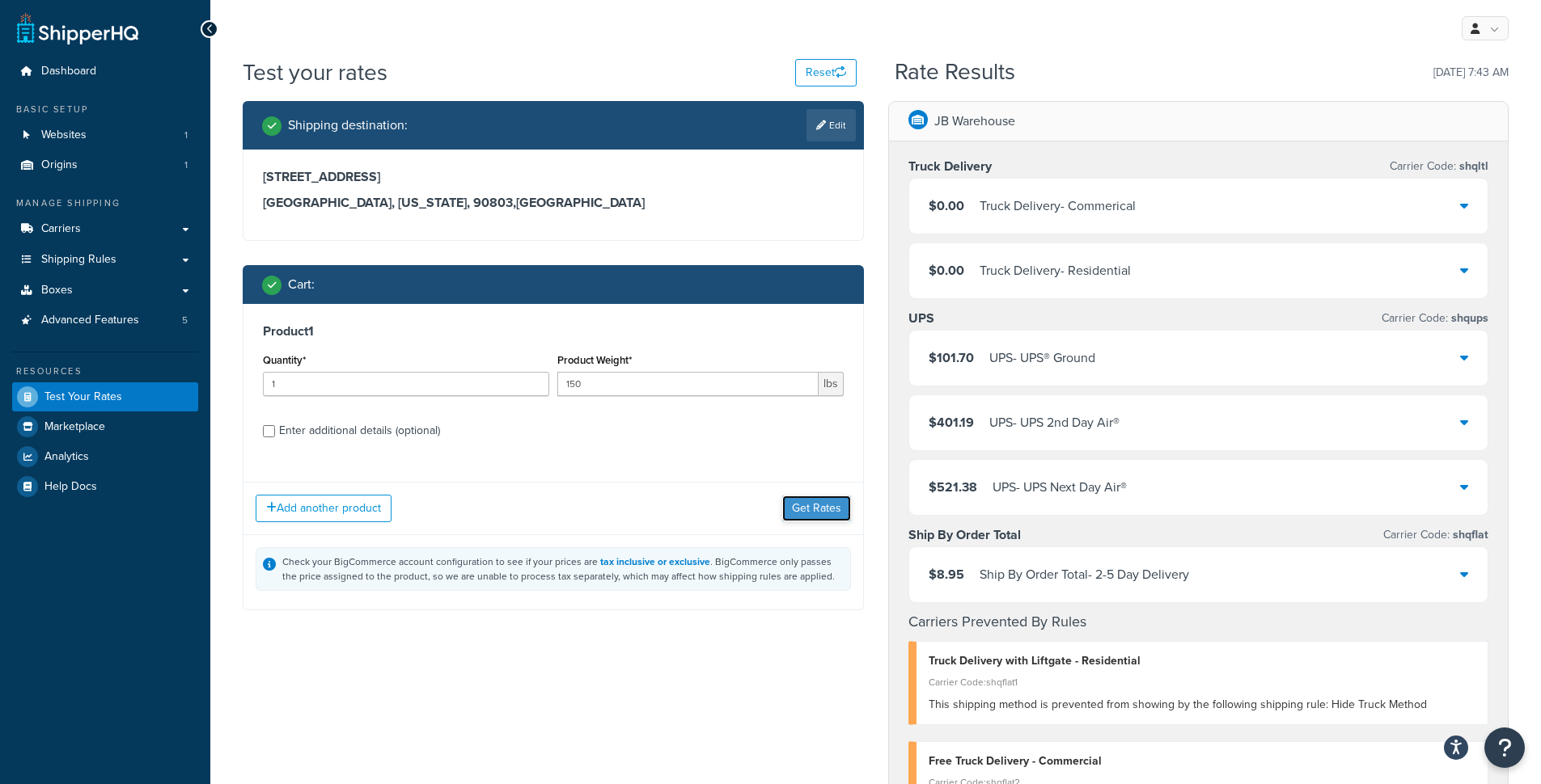
click at [818, 508] on button "Get Rates" at bounding box center [816, 509] width 68 height 26
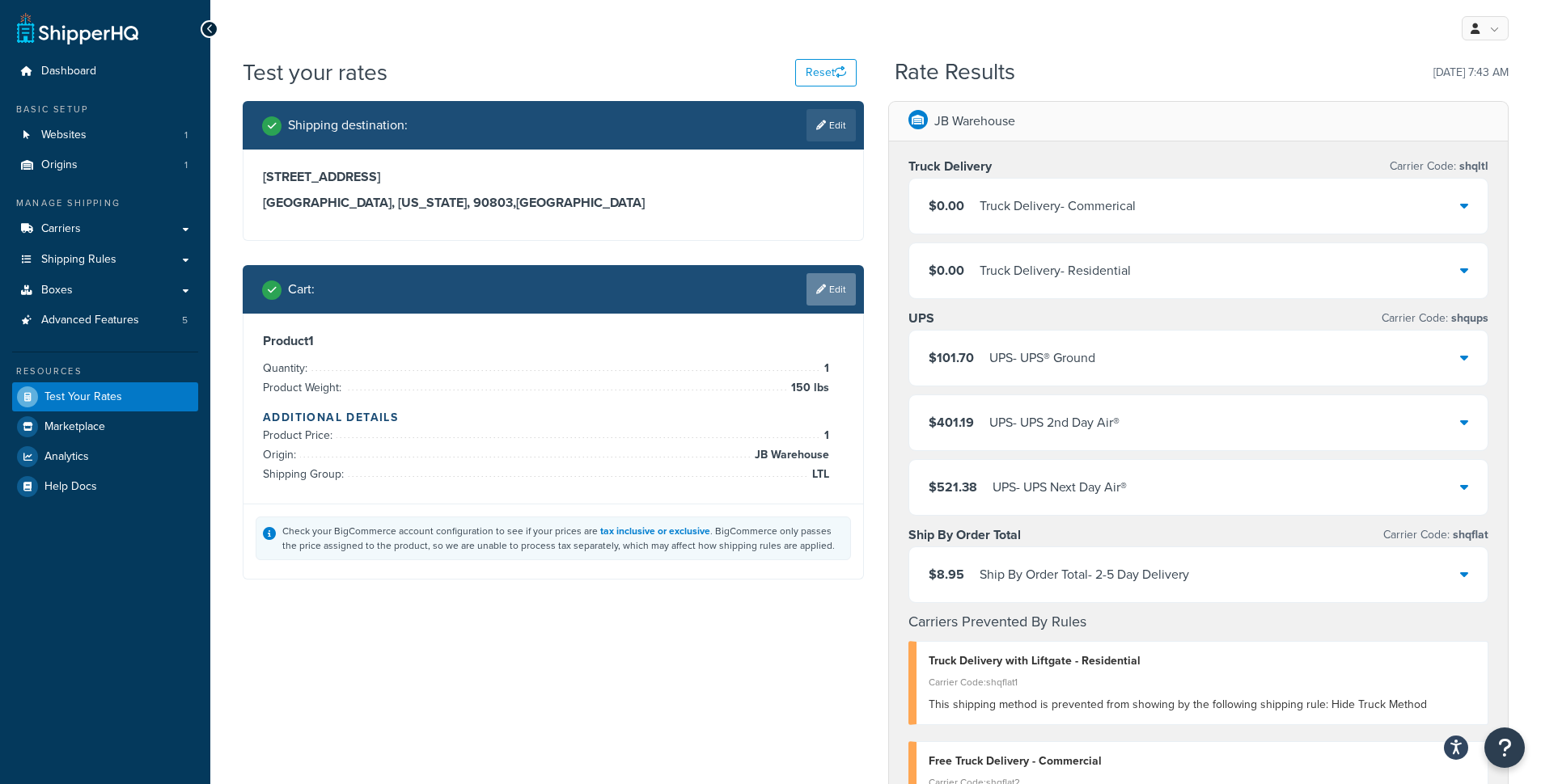
click at [835, 298] on link "Edit" at bounding box center [831, 289] width 50 height 32
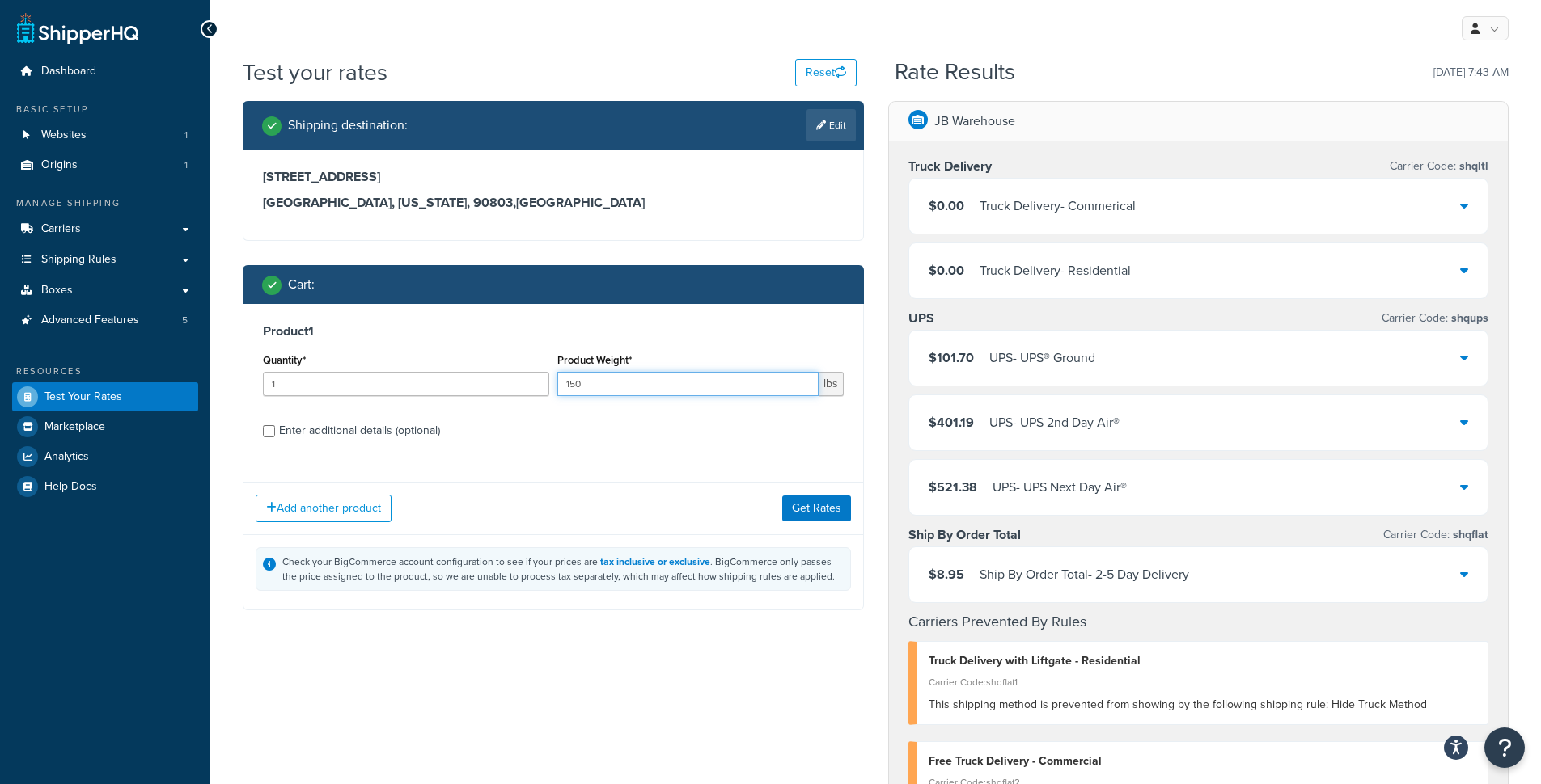
drag, startPoint x: 630, startPoint y: 389, endPoint x: 568, endPoint y: 387, distance: 62.0
click at [568, 387] on input "150" at bounding box center [688, 384] width 262 height 24
type input "190"
click at [829, 511] on button "Get Rates" at bounding box center [816, 509] width 68 height 26
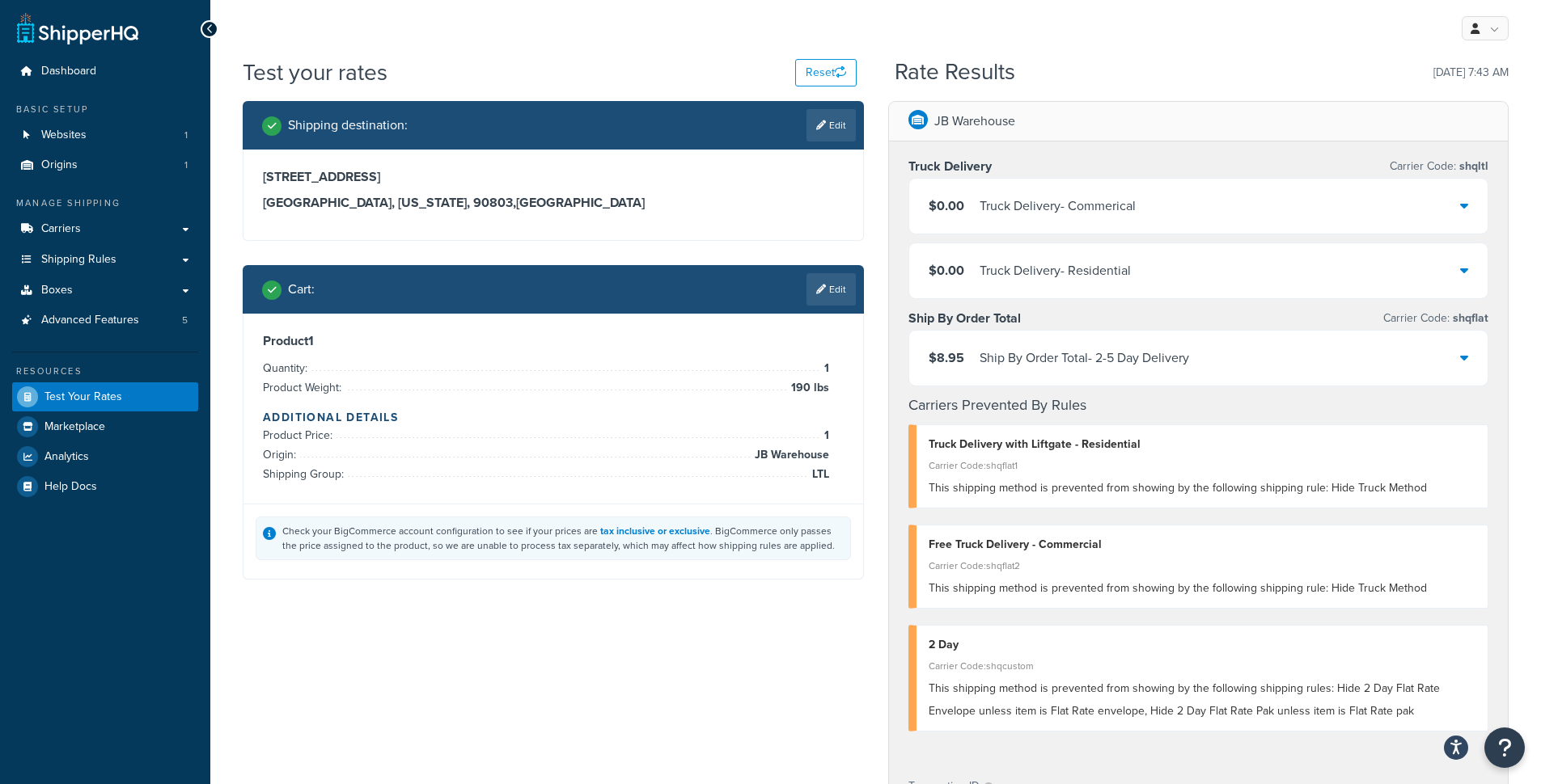
click at [1458, 281] on div "$0.00 Truck Delivery - Residential" at bounding box center [1198, 270] width 579 height 55
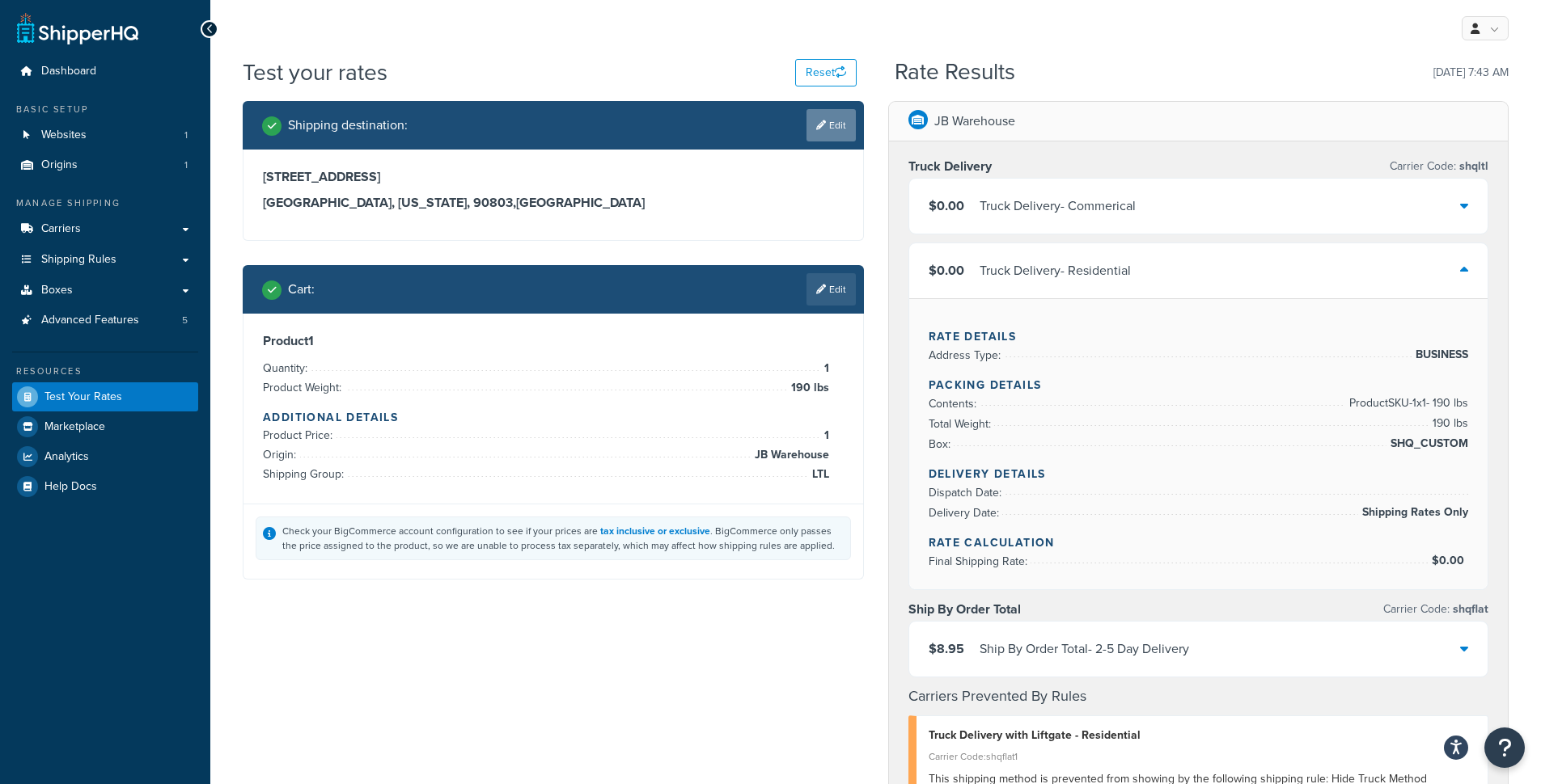
click at [832, 132] on link "Edit" at bounding box center [831, 125] width 50 height 32
select select "CA"
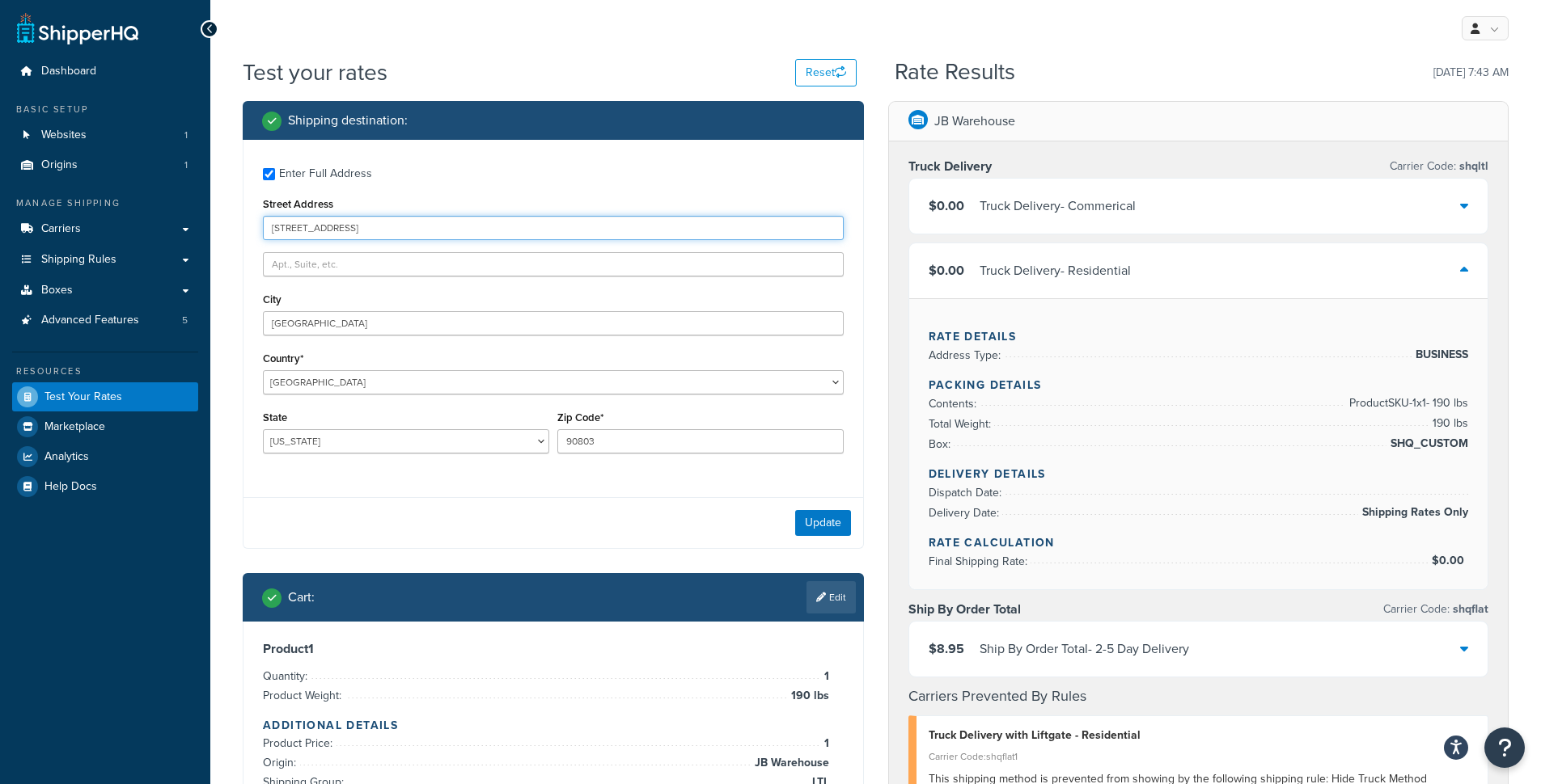
click at [309, 227] on input "[STREET_ADDRESS]" at bounding box center [553, 227] width 581 height 24
type input "[STREET_ADDRESS]"
click at [825, 524] on button "Update" at bounding box center [822, 523] width 56 height 26
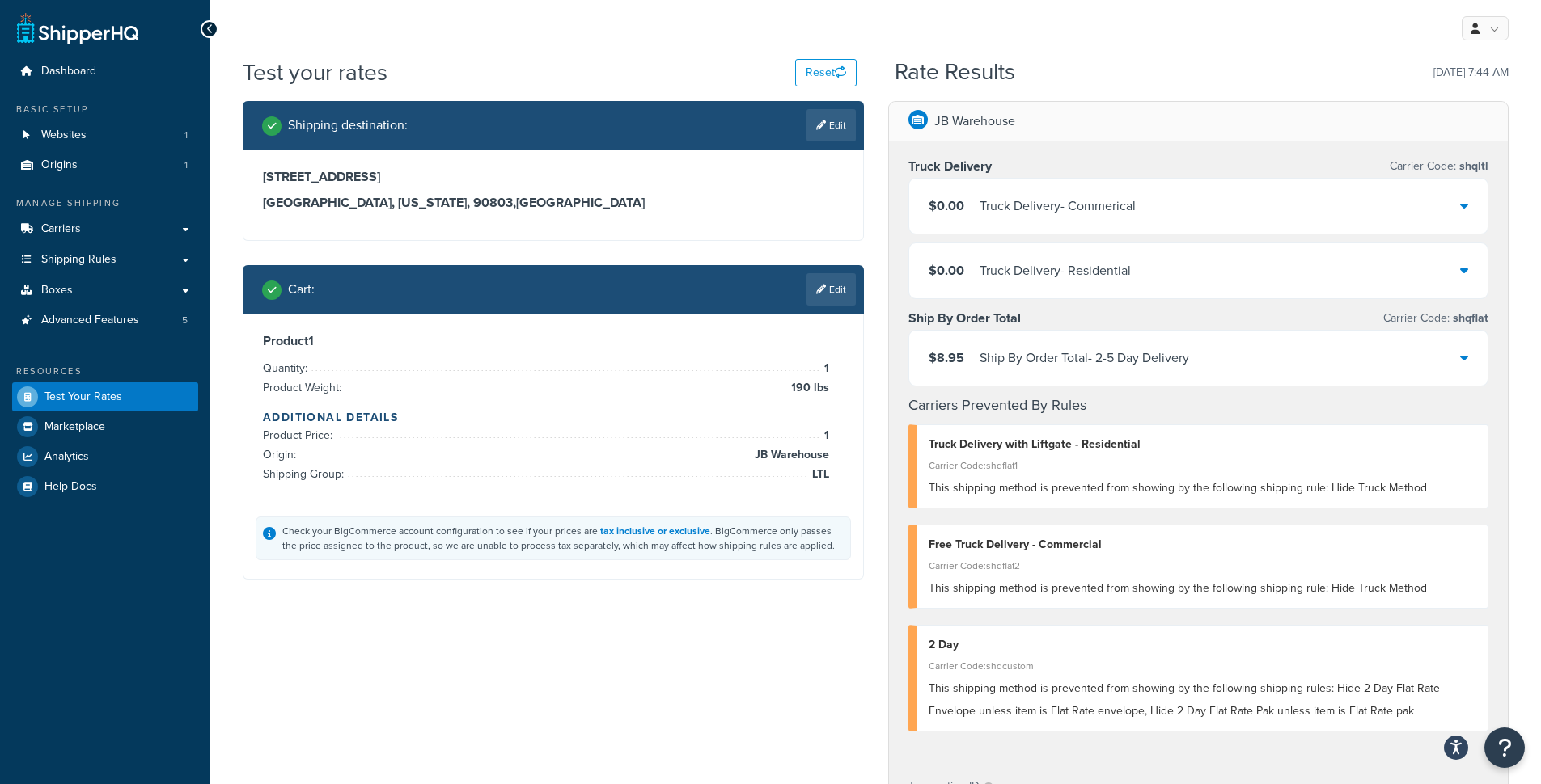
click at [1464, 275] on icon at bounding box center [1464, 269] width 8 height 13
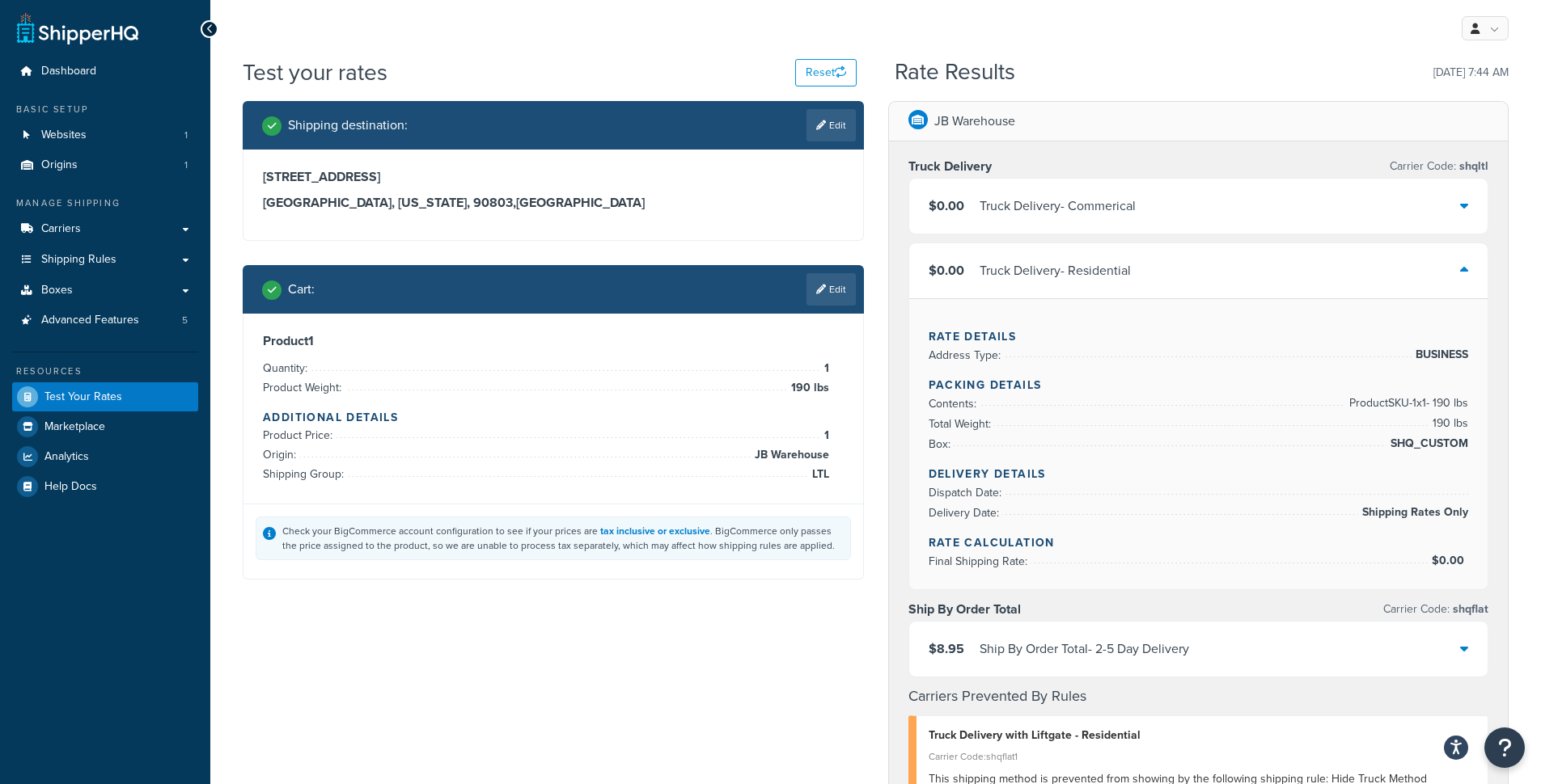
scroll to position [110, 0]
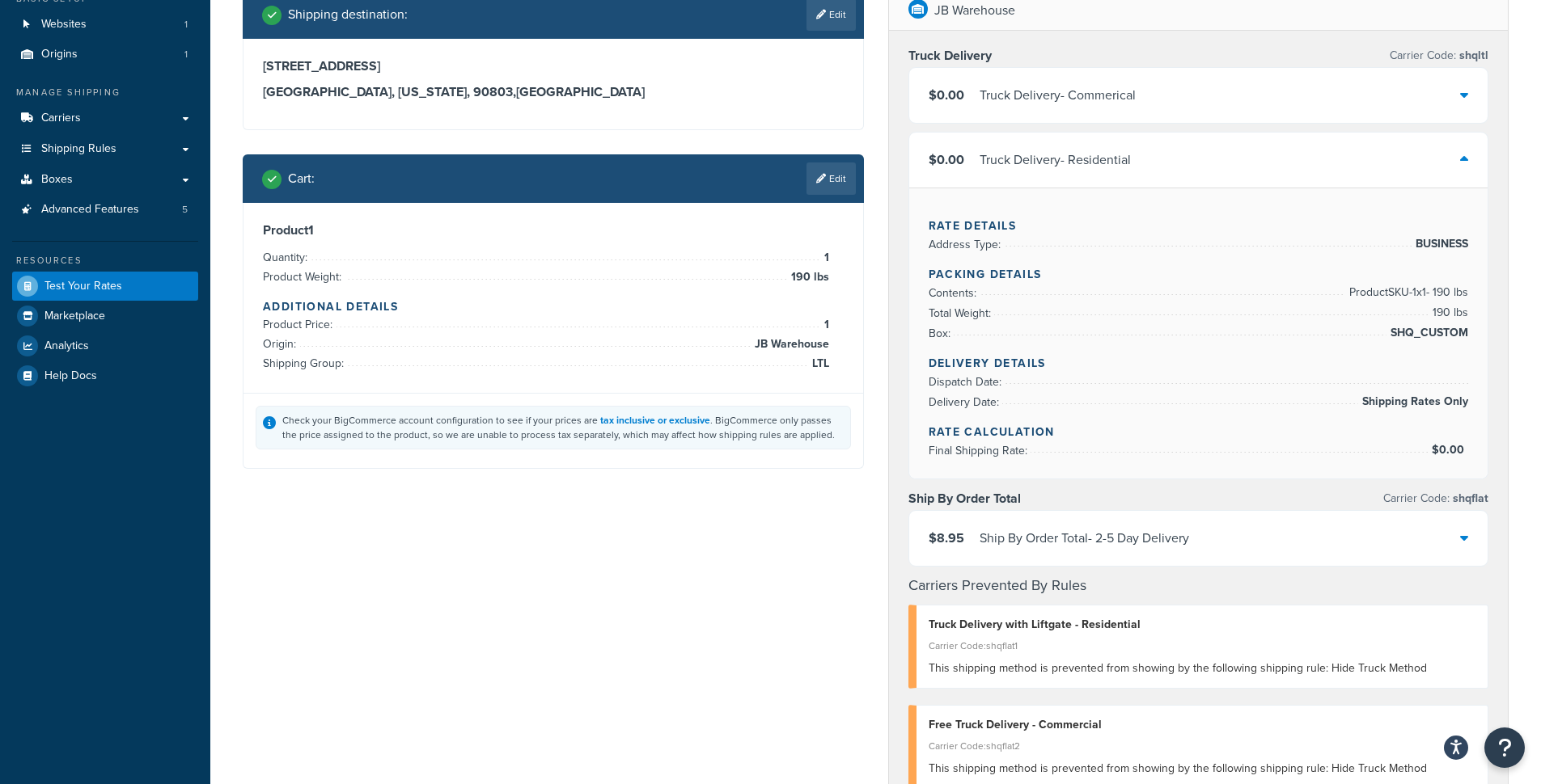
click at [1207, 535] on div "$8.95 Ship By Order Total - 2-5 Day Delivery" at bounding box center [1198, 538] width 579 height 55
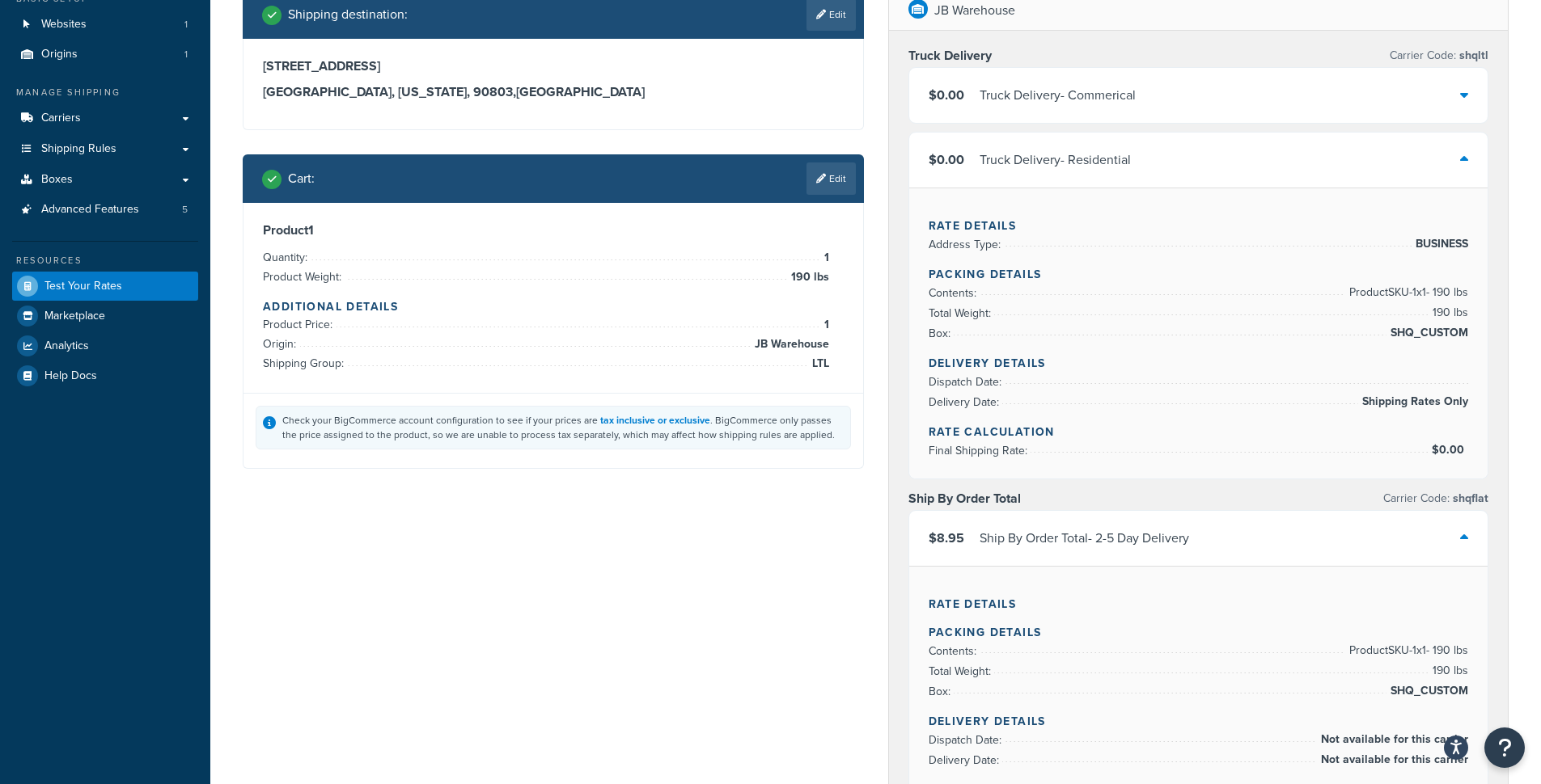
click at [1207, 537] on div "$8.95 Ship By Order Total - 2-5 Day Delivery" at bounding box center [1198, 538] width 579 height 55
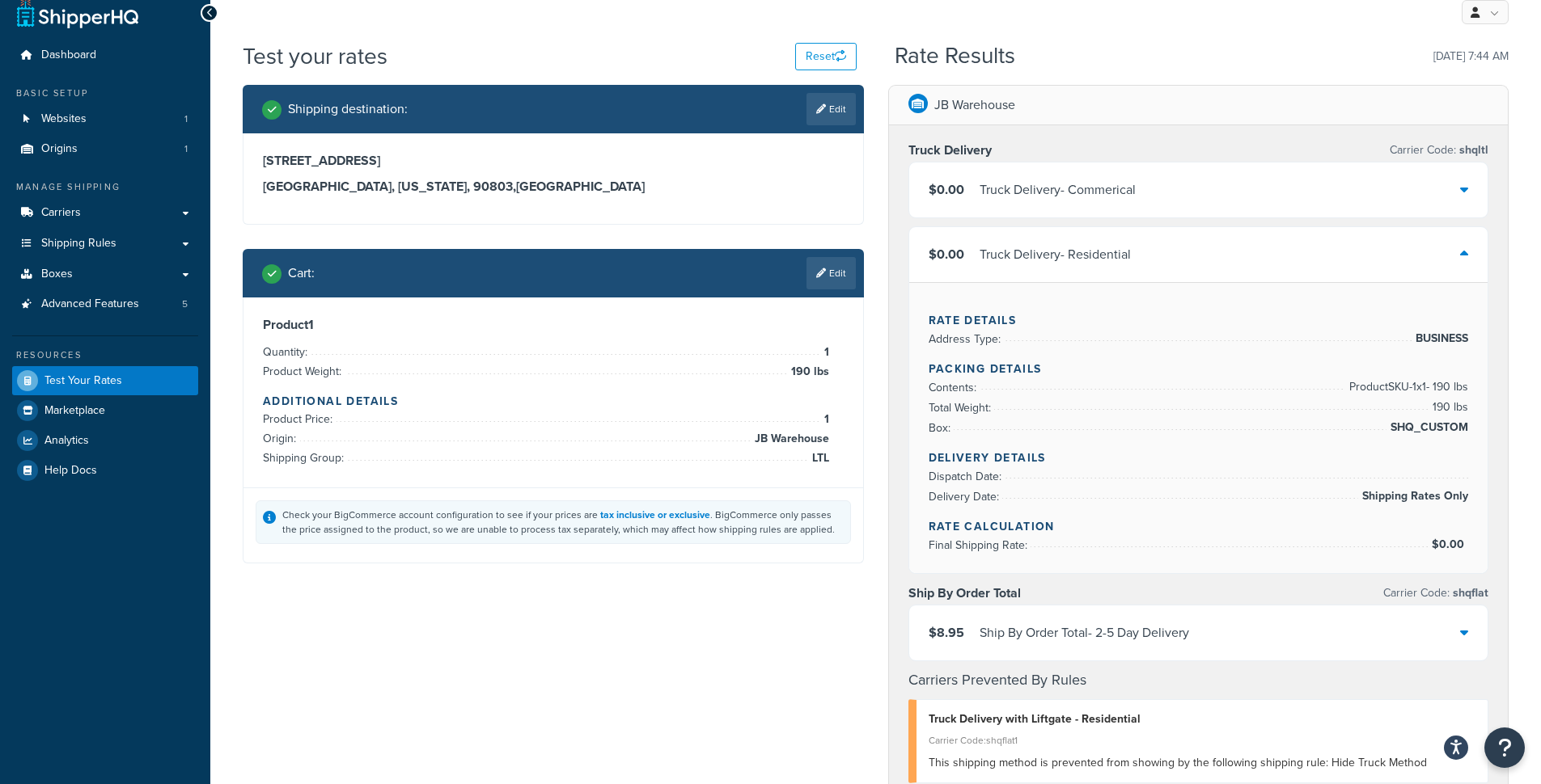
scroll to position [0, 0]
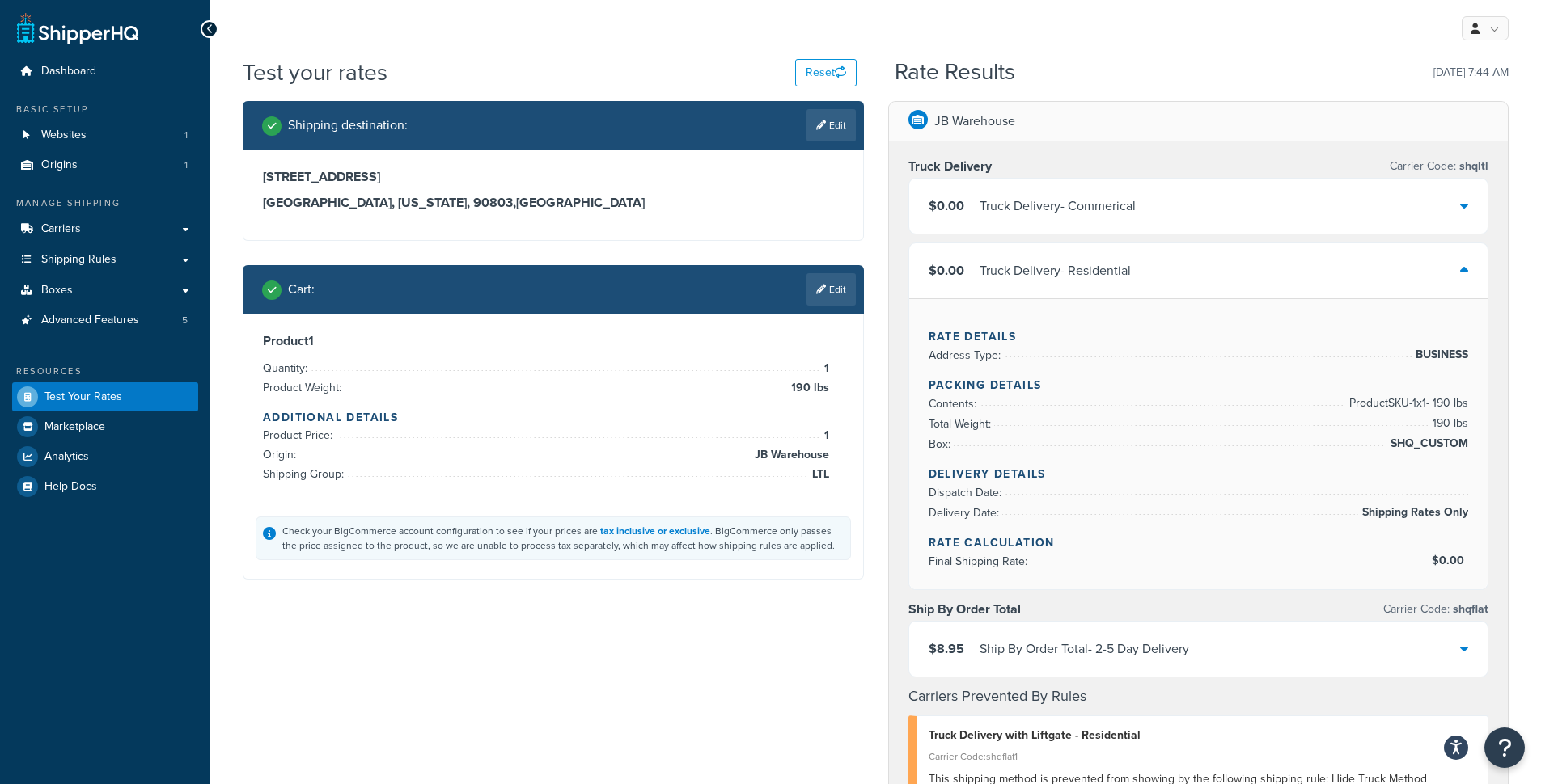
click at [1462, 206] on icon at bounding box center [1464, 205] width 8 height 13
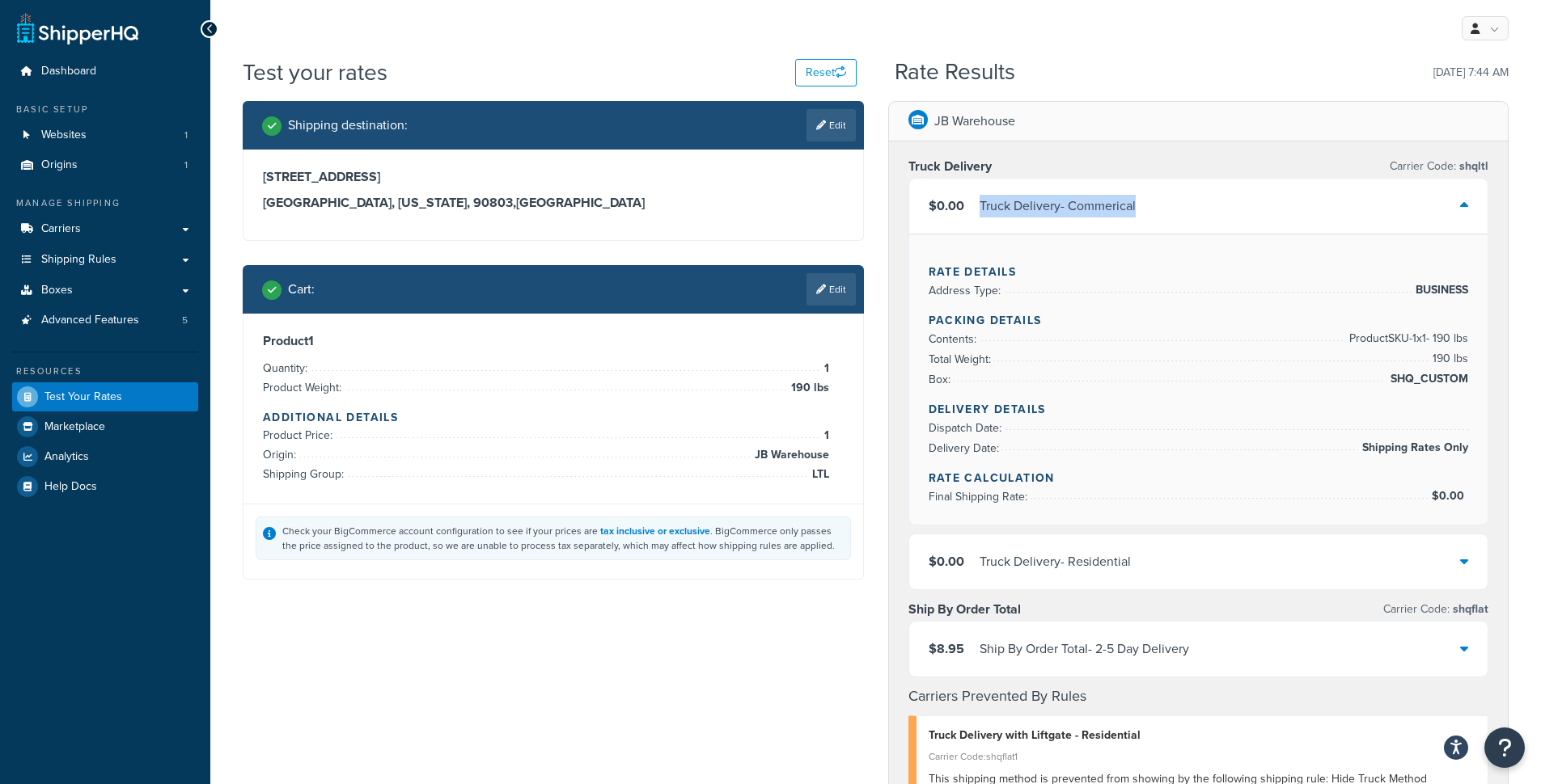
drag, startPoint x: 980, startPoint y: 207, endPoint x: 1138, endPoint y: 212, distance: 158.1
click at [1138, 212] on div "$0.00 Truck Delivery - Commerical" at bounding box center [1198, 206] width 579 height 55
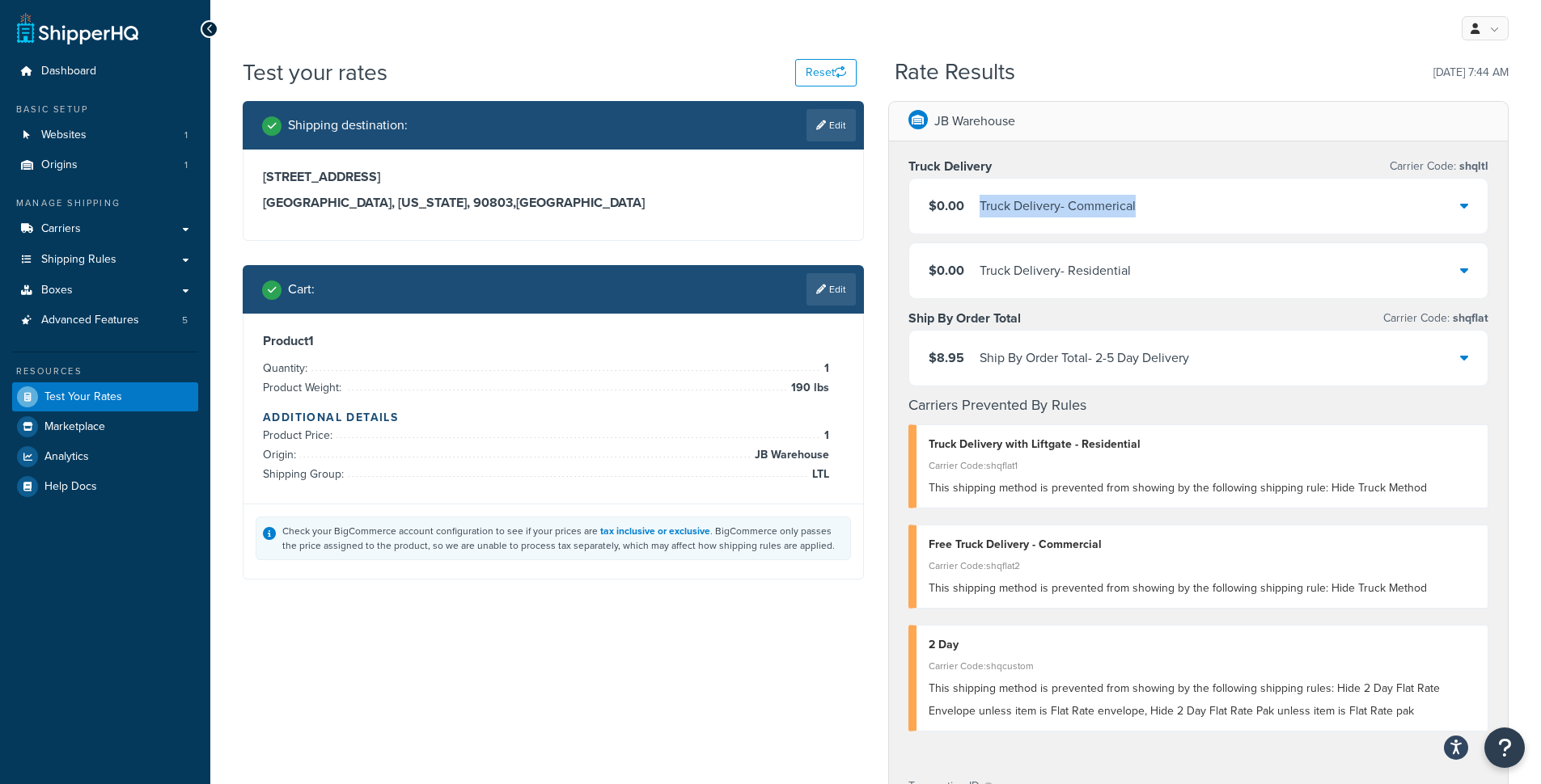
copy div "Truck Delivery - Commerical"
drag, startPoint x: 1193, startPoint y: 280, endPoint x: 980, endPoint y: 271, distance: 213.2
click at [980, 271] on div "$0.00 Truck Delivery - Residential" at bounding box center [1198, 270] width 579 height 55
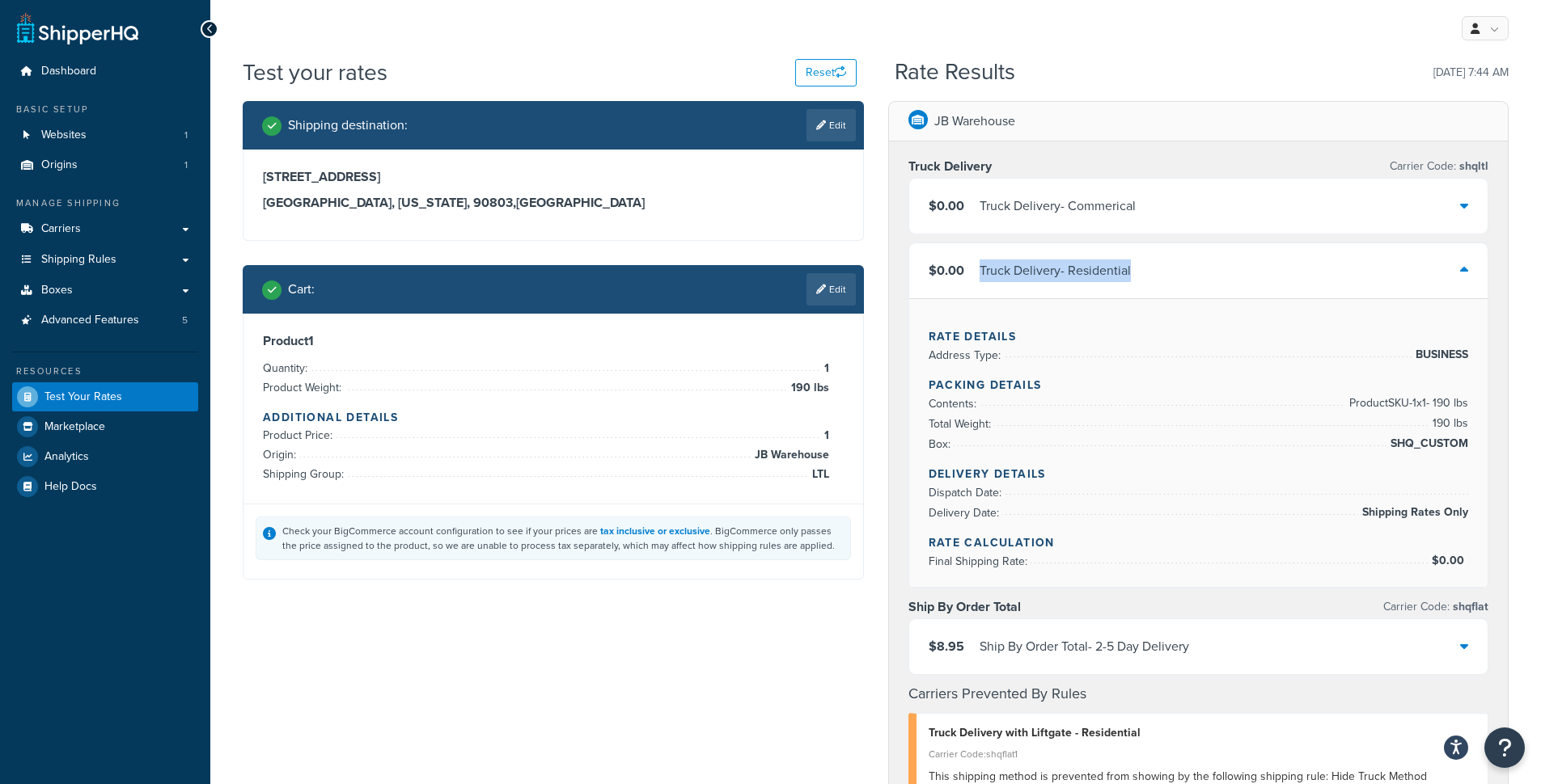
copy div "Truck Delivery - Residential"
